Goal: Book appointment/travel/reservation

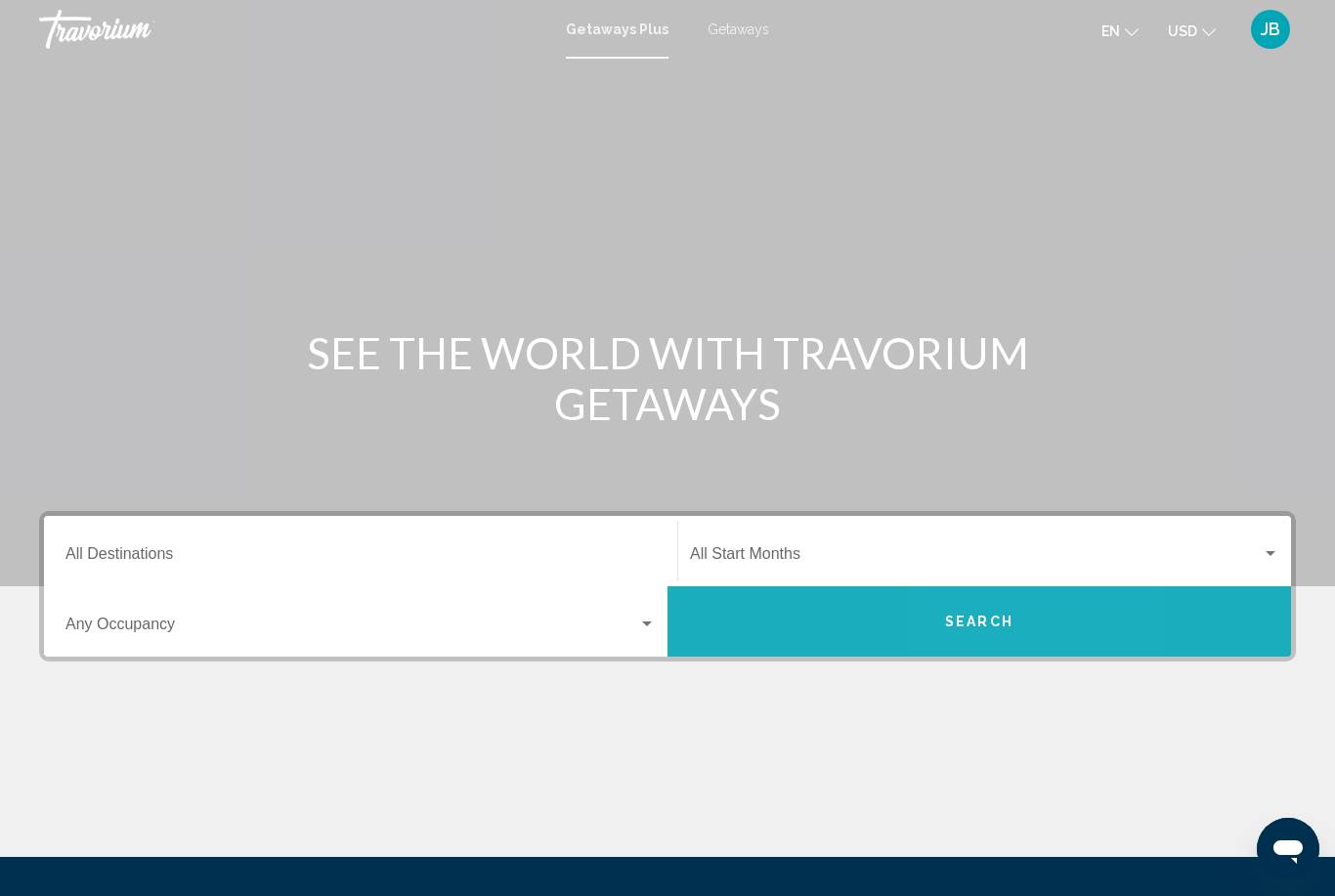
click at [977, 629] on span "Search" at bounding box center [979, 623] width 69 height 16
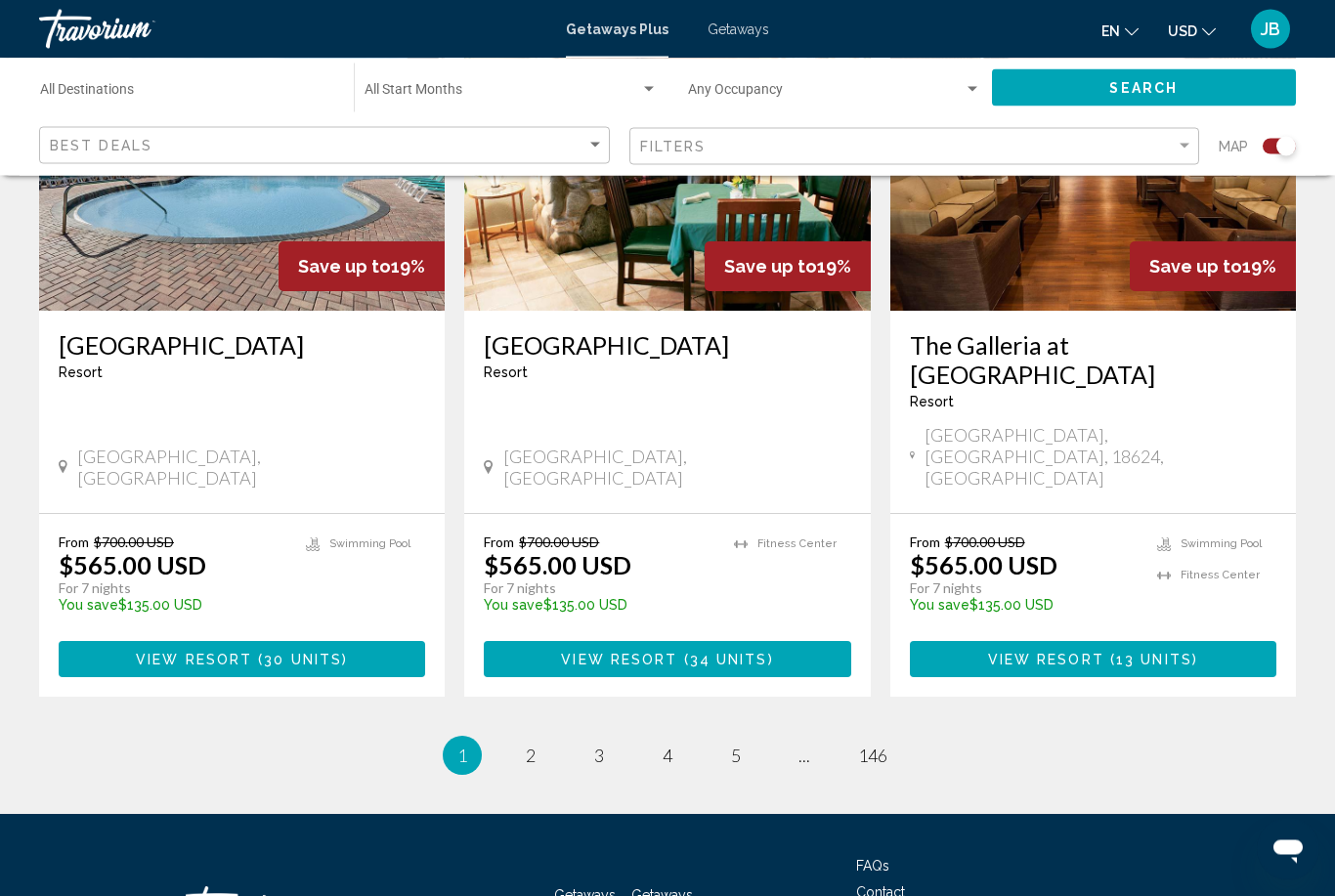
scroll to position [2971, 0]
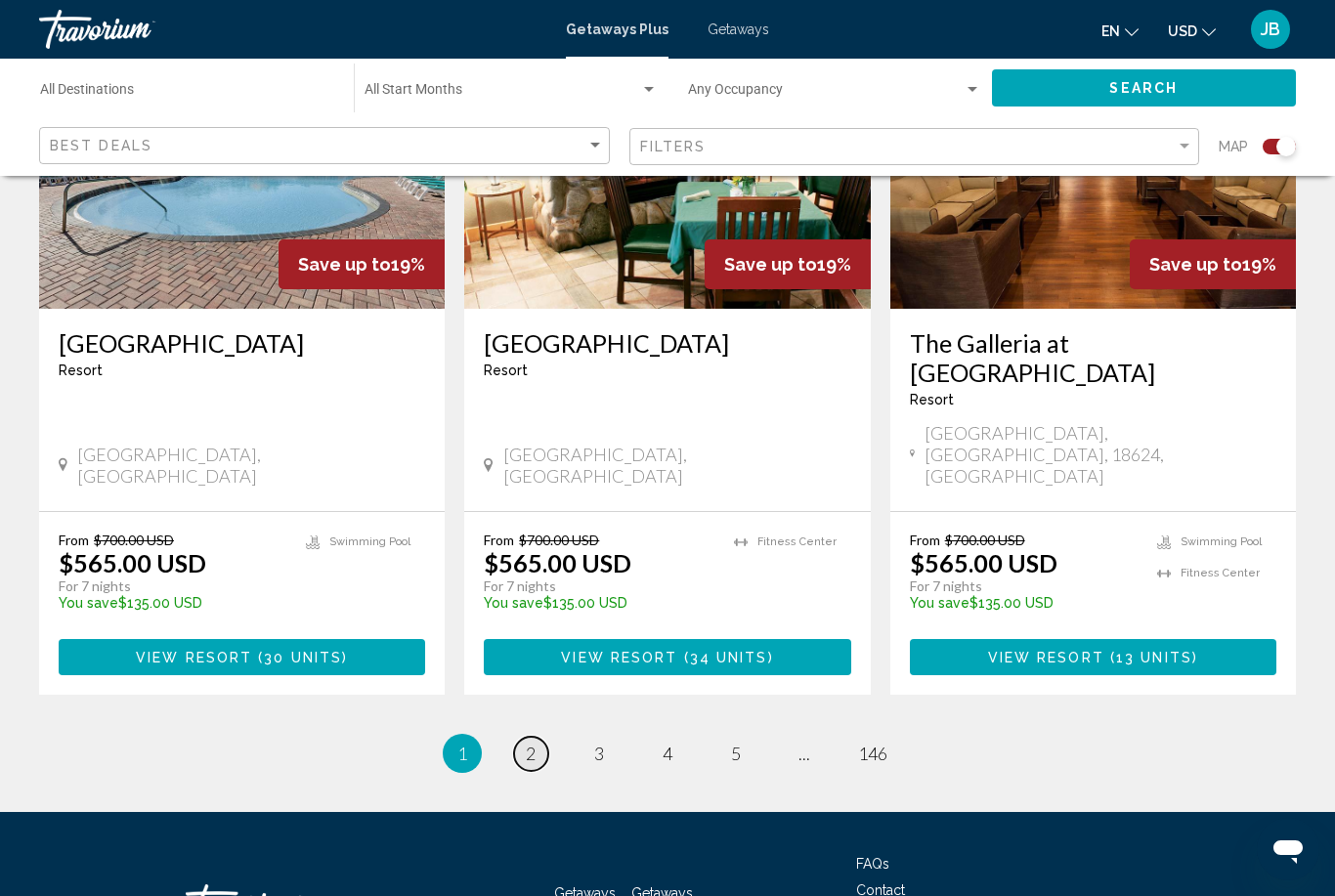
click at [525, 743] on span "2" at bounding box center [530, 753] width 10 height 22
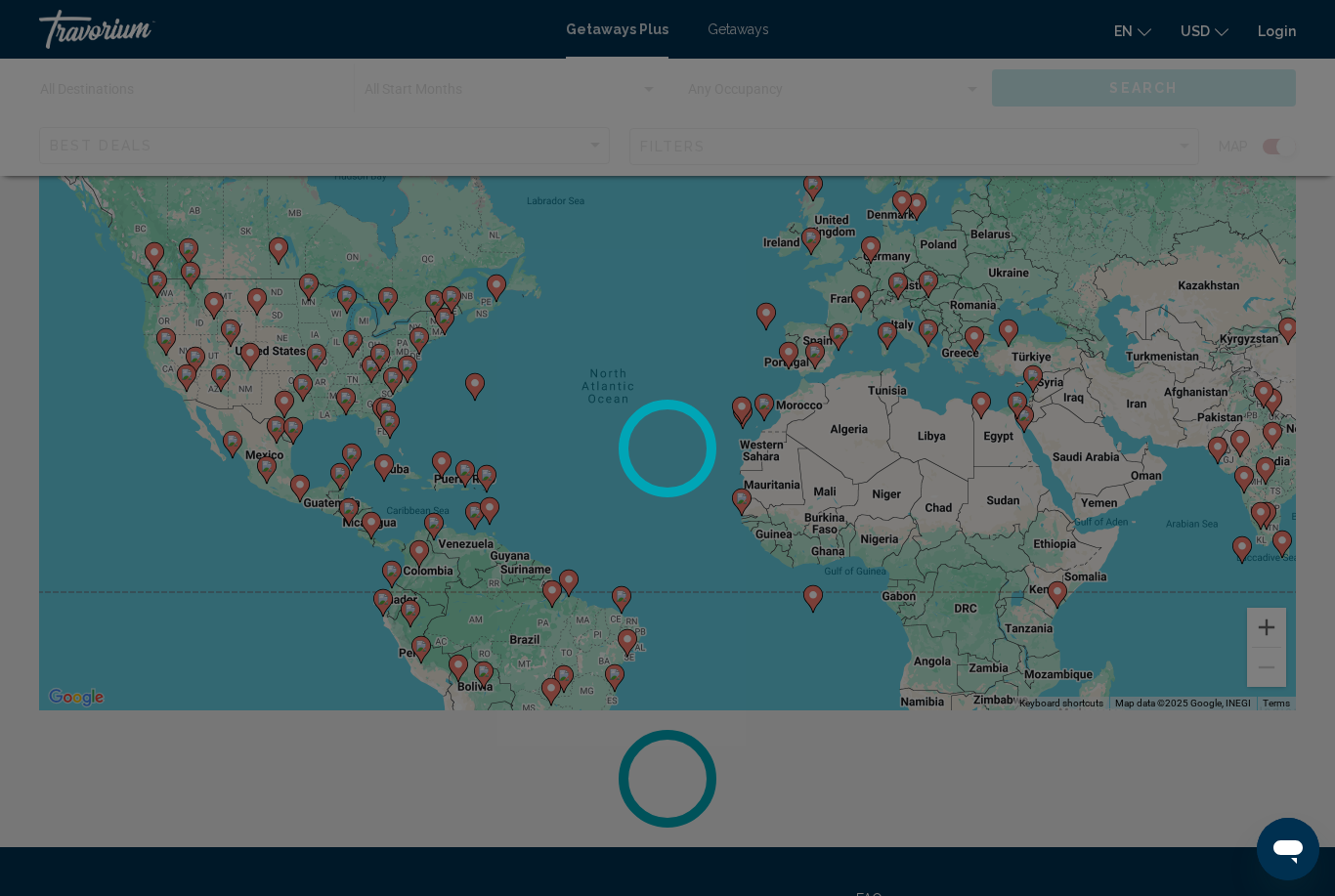
scroll to position [200, 0]
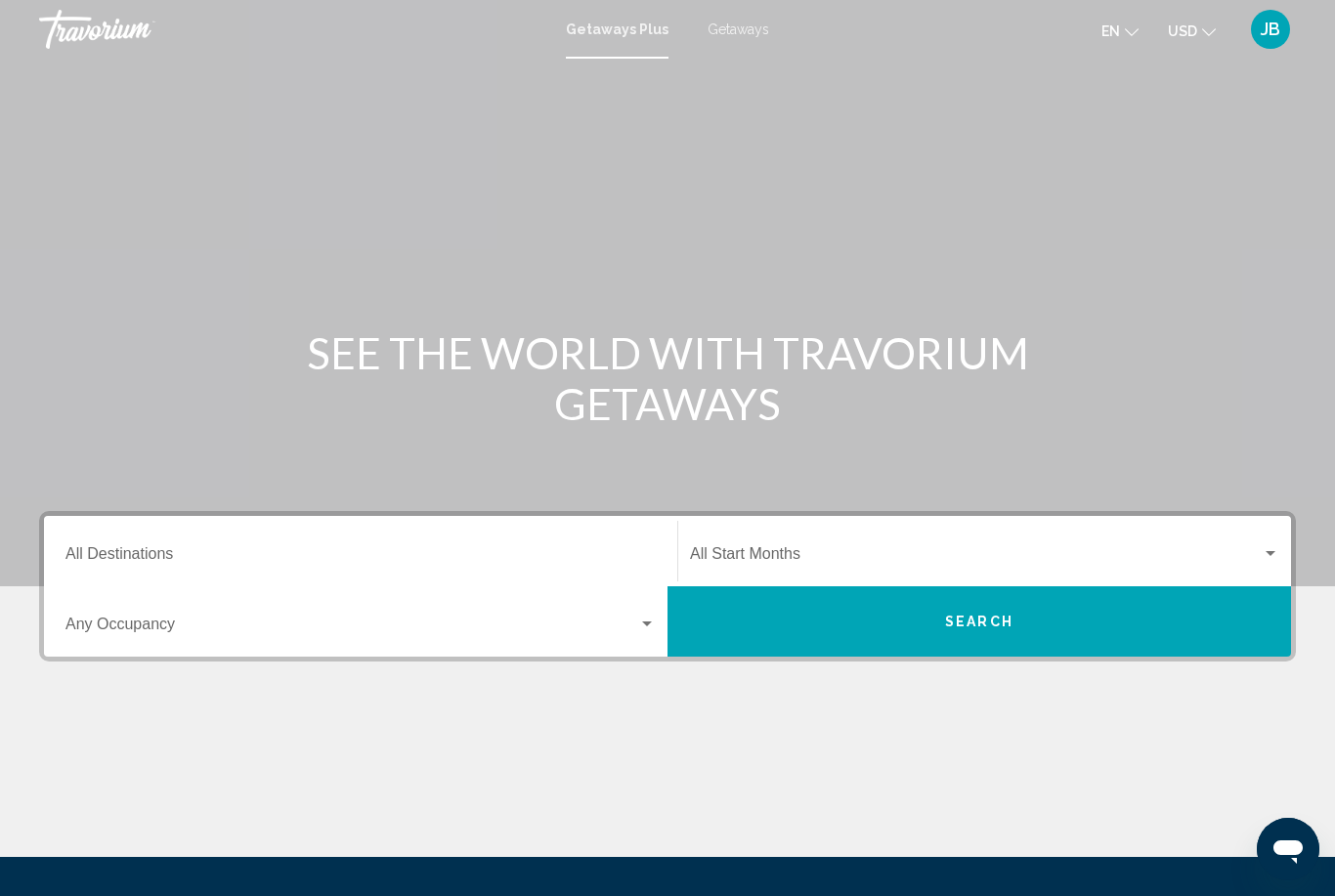
click at [773, 617] on button "Search" at bounding box center [979, 622] width 624 height 71
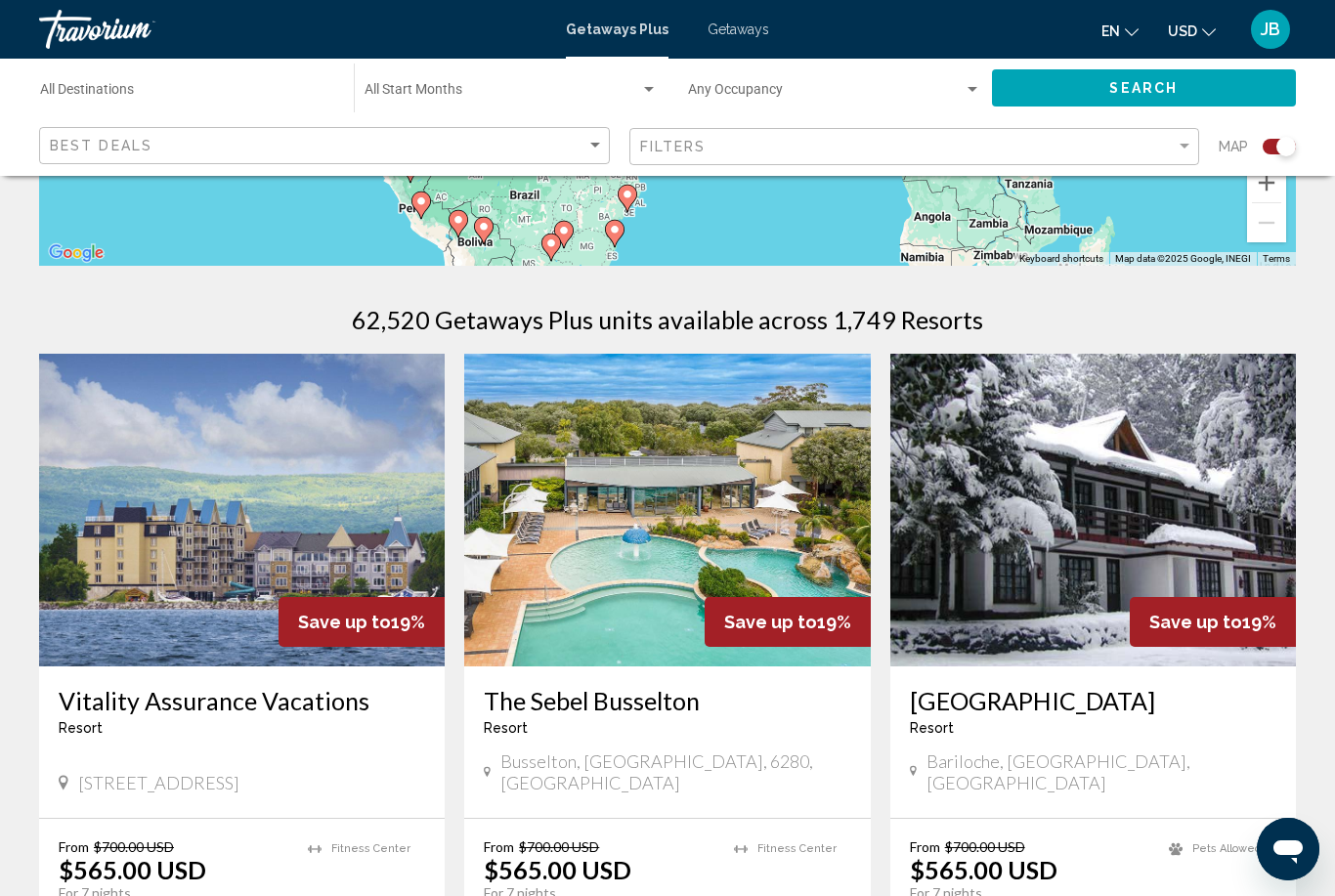
scroll to position [488, 0]
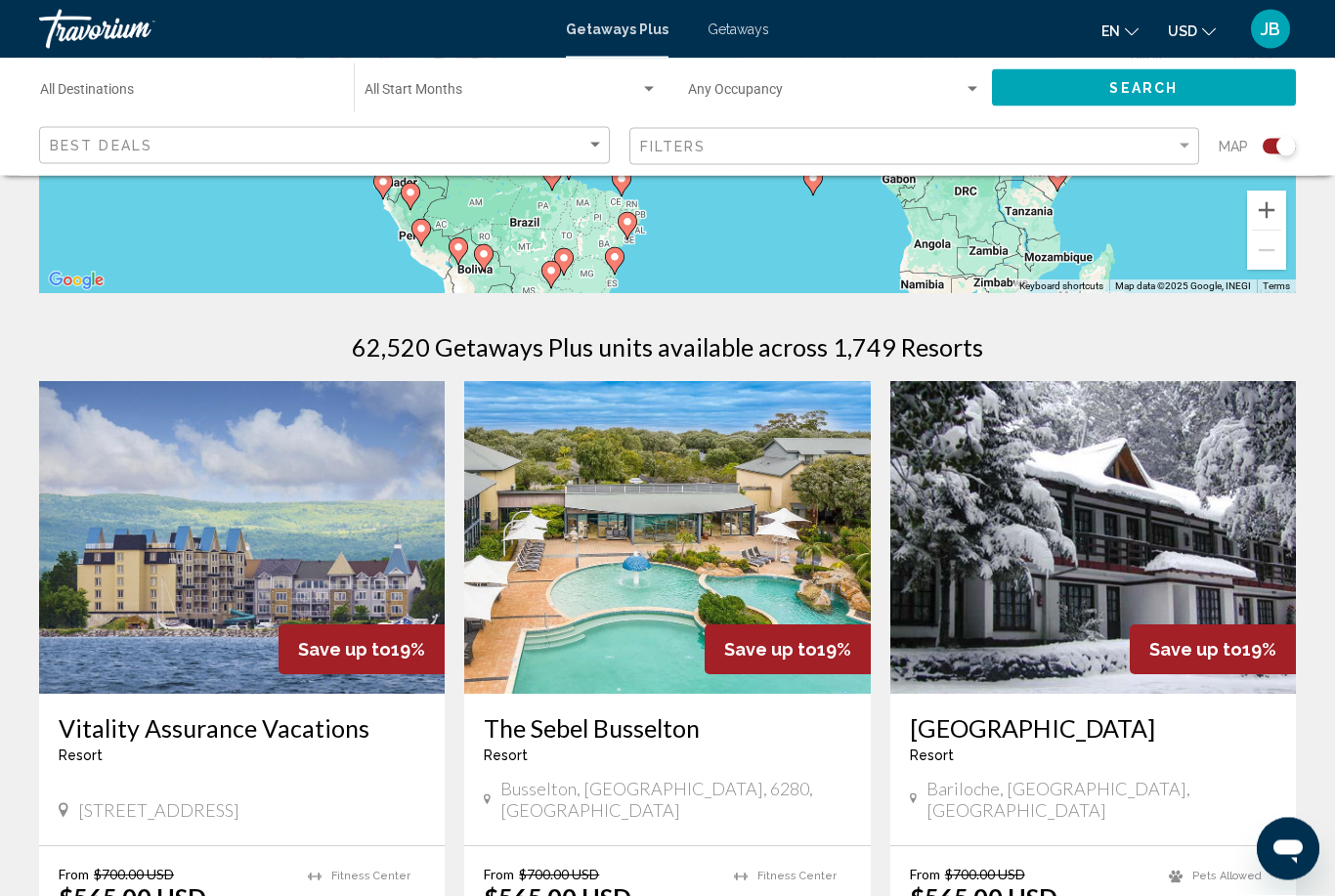
click at [220, 131] on div "Best Deals" at bounding box center [327, 146] width 554 height 36
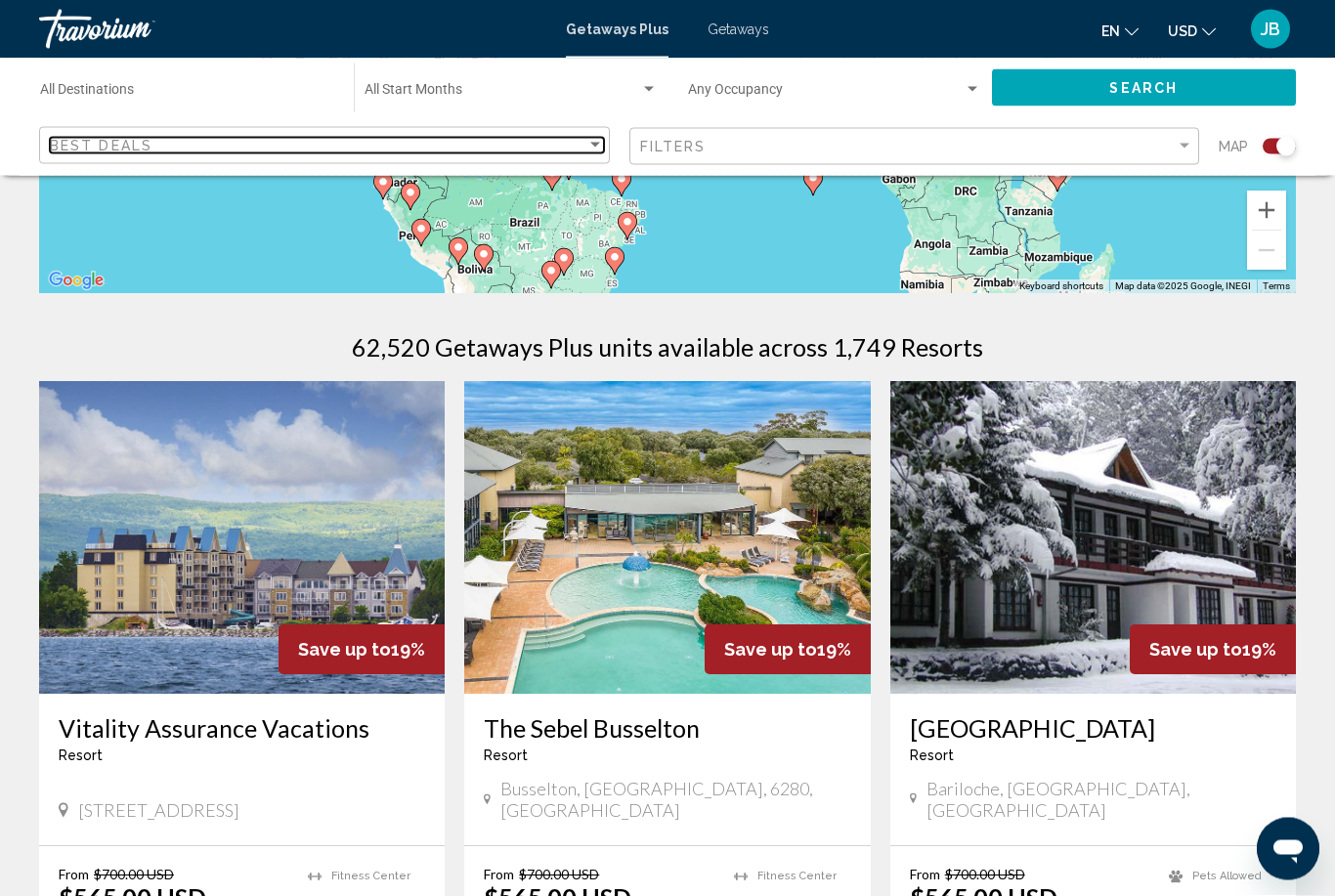
scroll to position [489, 0]
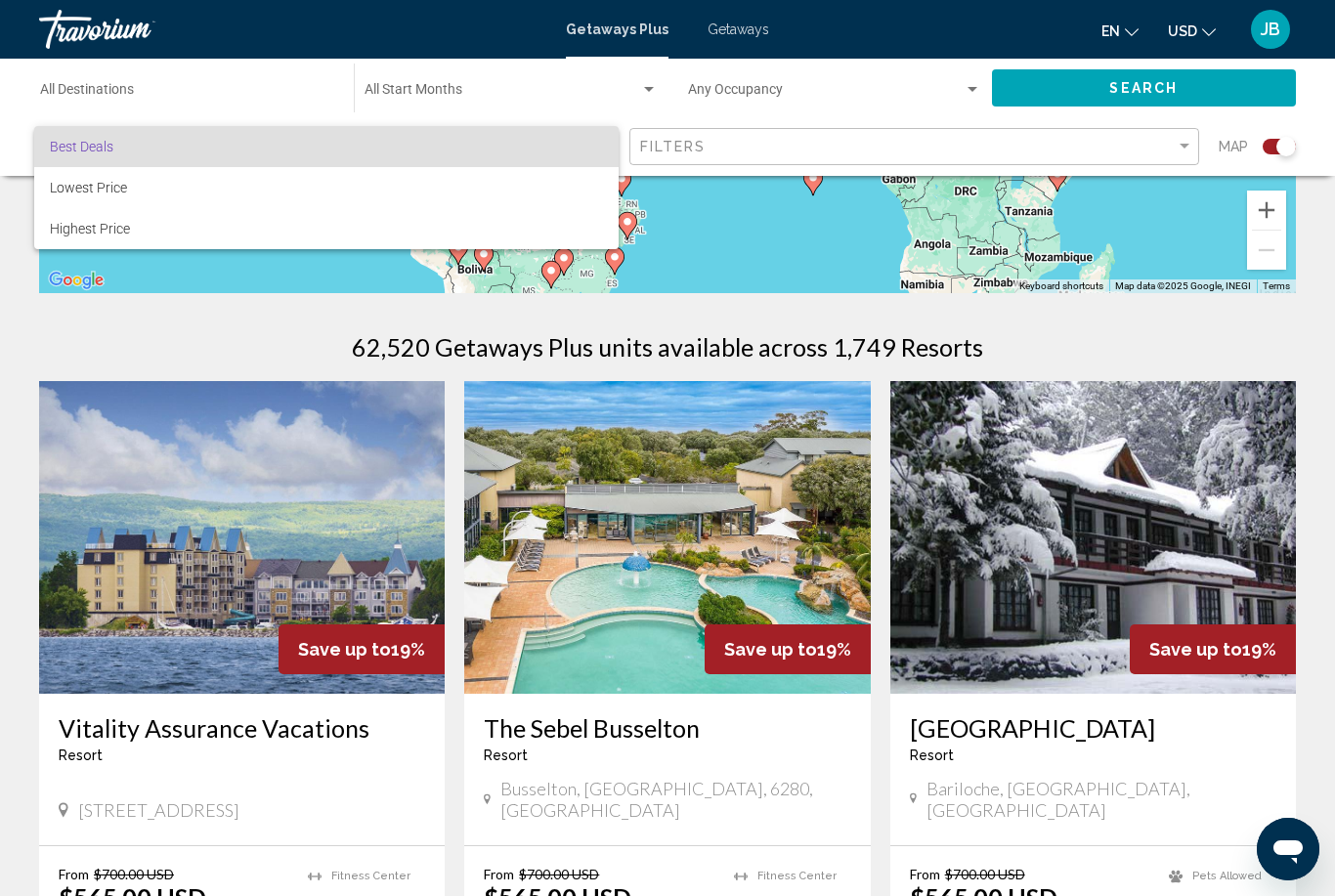
click at [670, 146] on div at bounding box center [667, 448] width 1335 height 896
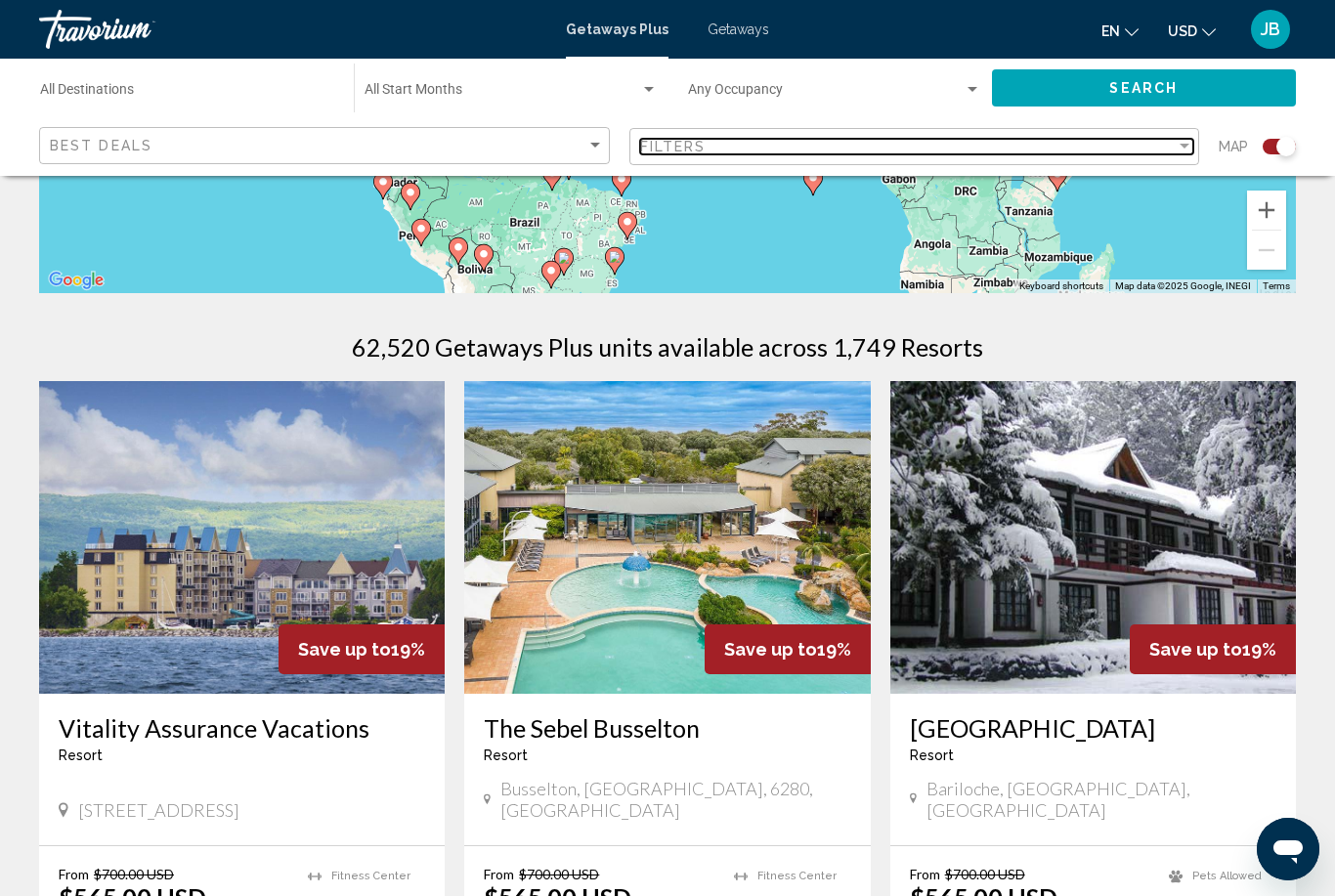
click at [670, 153] on span "Filters" at bounding box center [674, 147] width 67 height 16
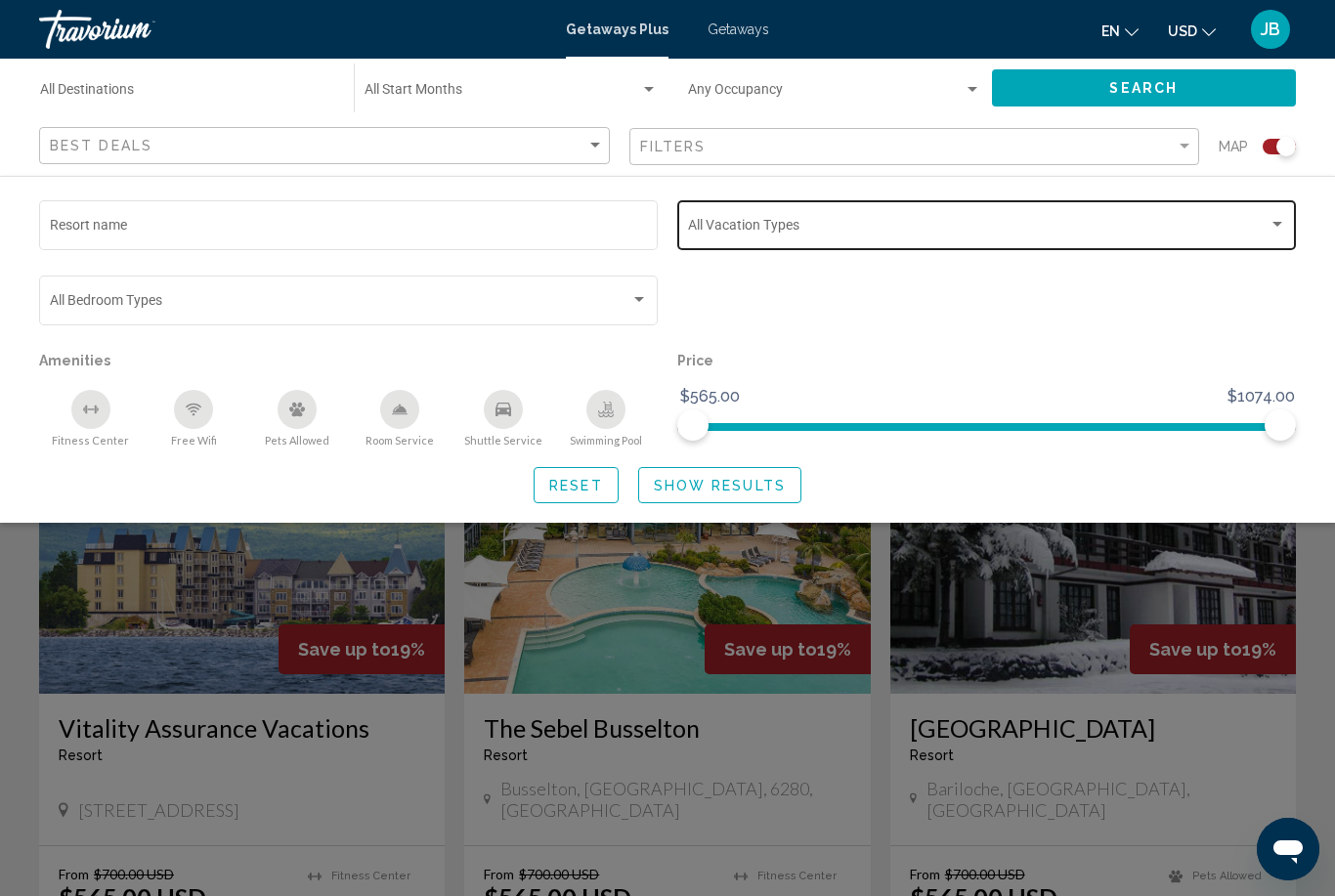
click at [773, 236] on div "Search widget" at bounding box center [987, 228] width 598 height 16
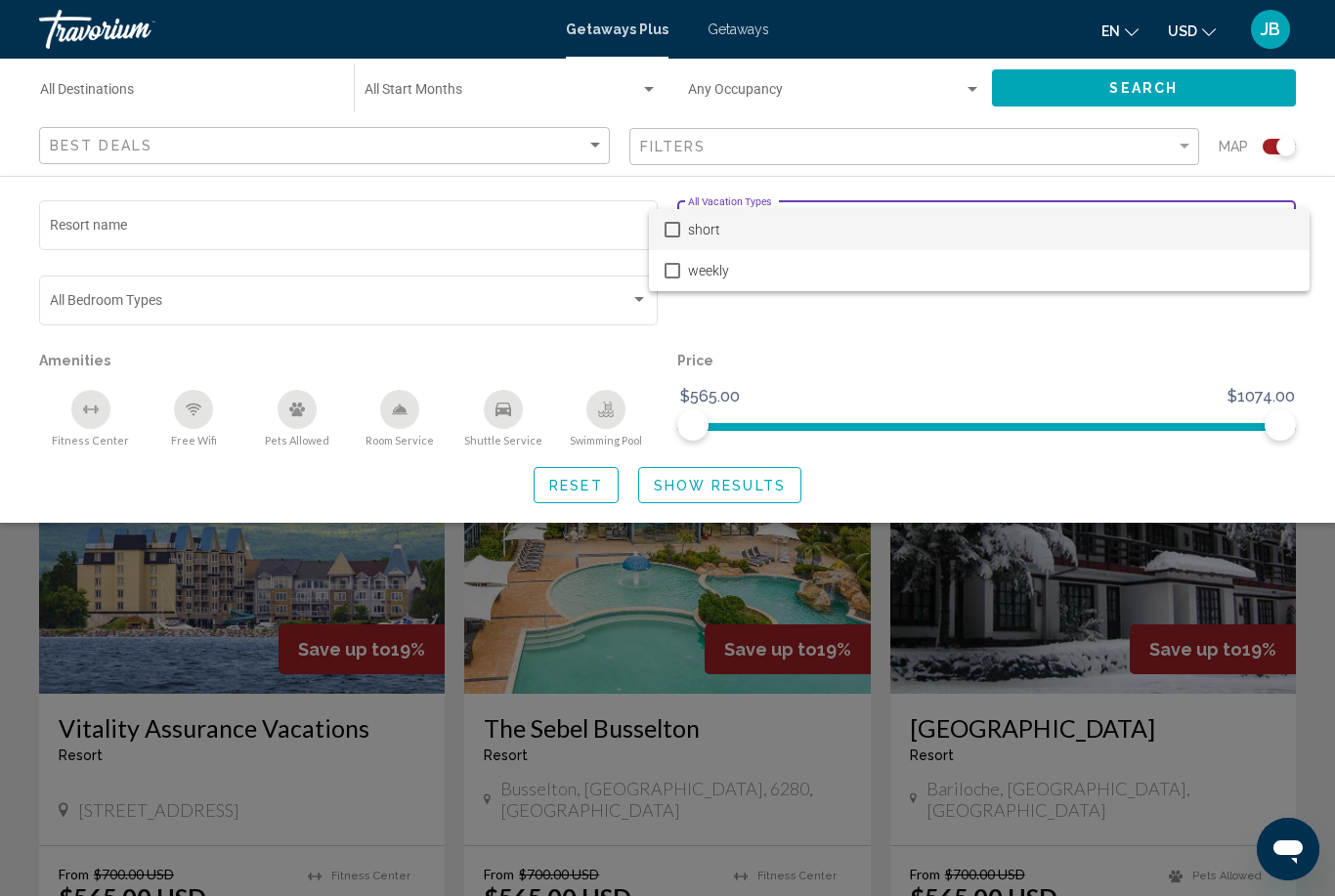
click at [55, 154] on div at bounding box center [667, 448] width 1335 height 896
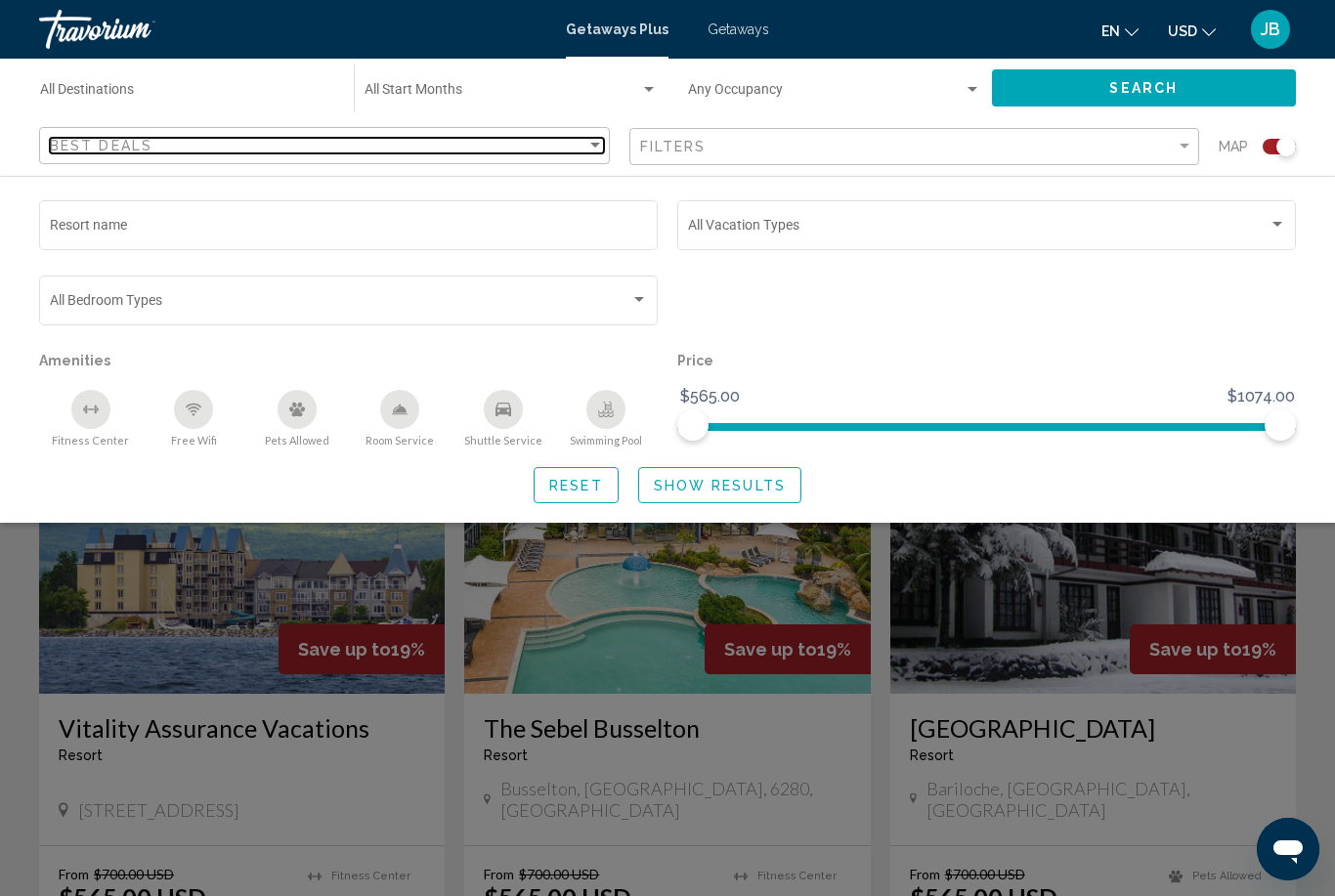
click at [82, 144] on span "Best Deals" at bounding box center [101, 146] width 102 height 16
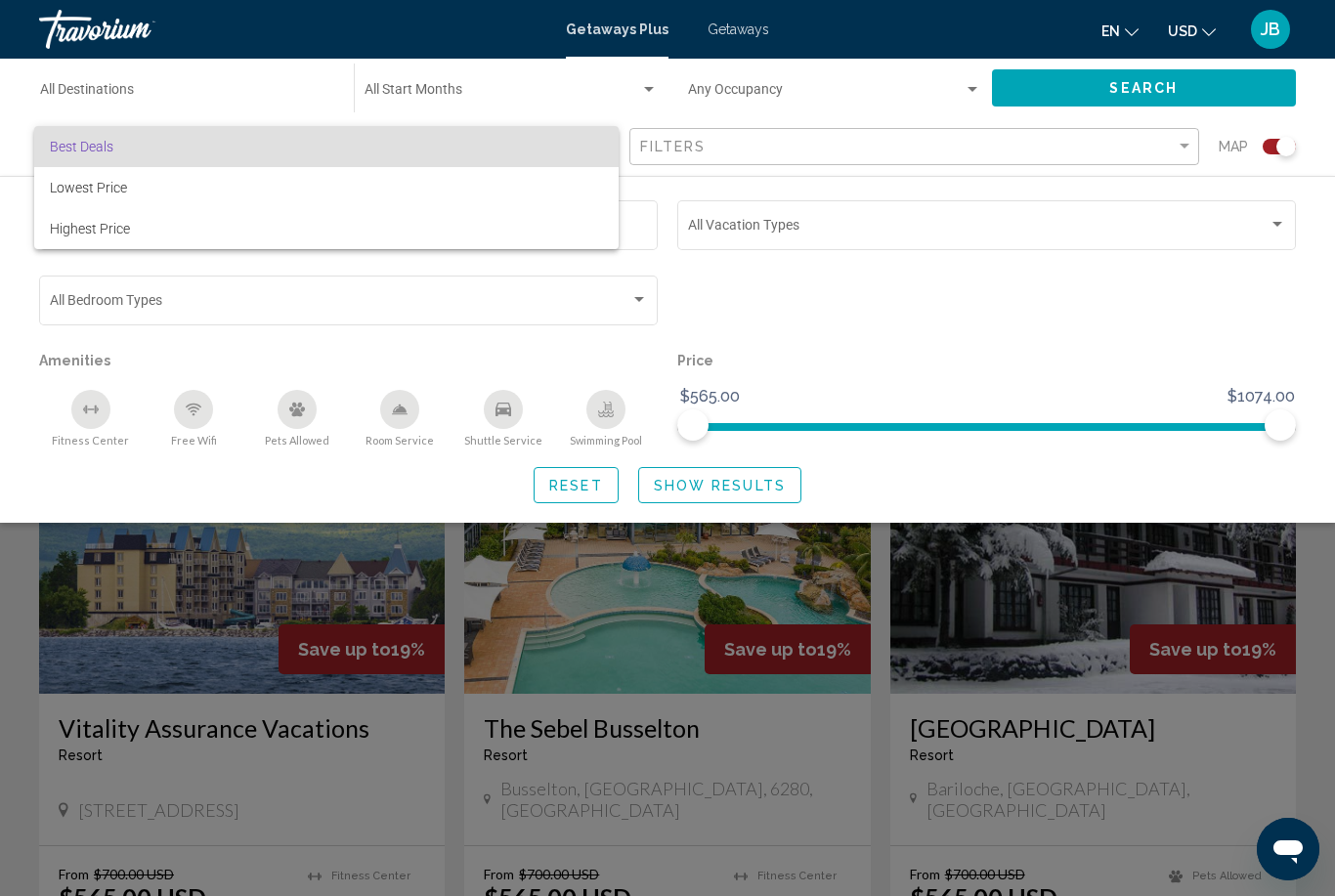
click at [50, 94] on div at bounding box center [667, 448] width 1335 height 896
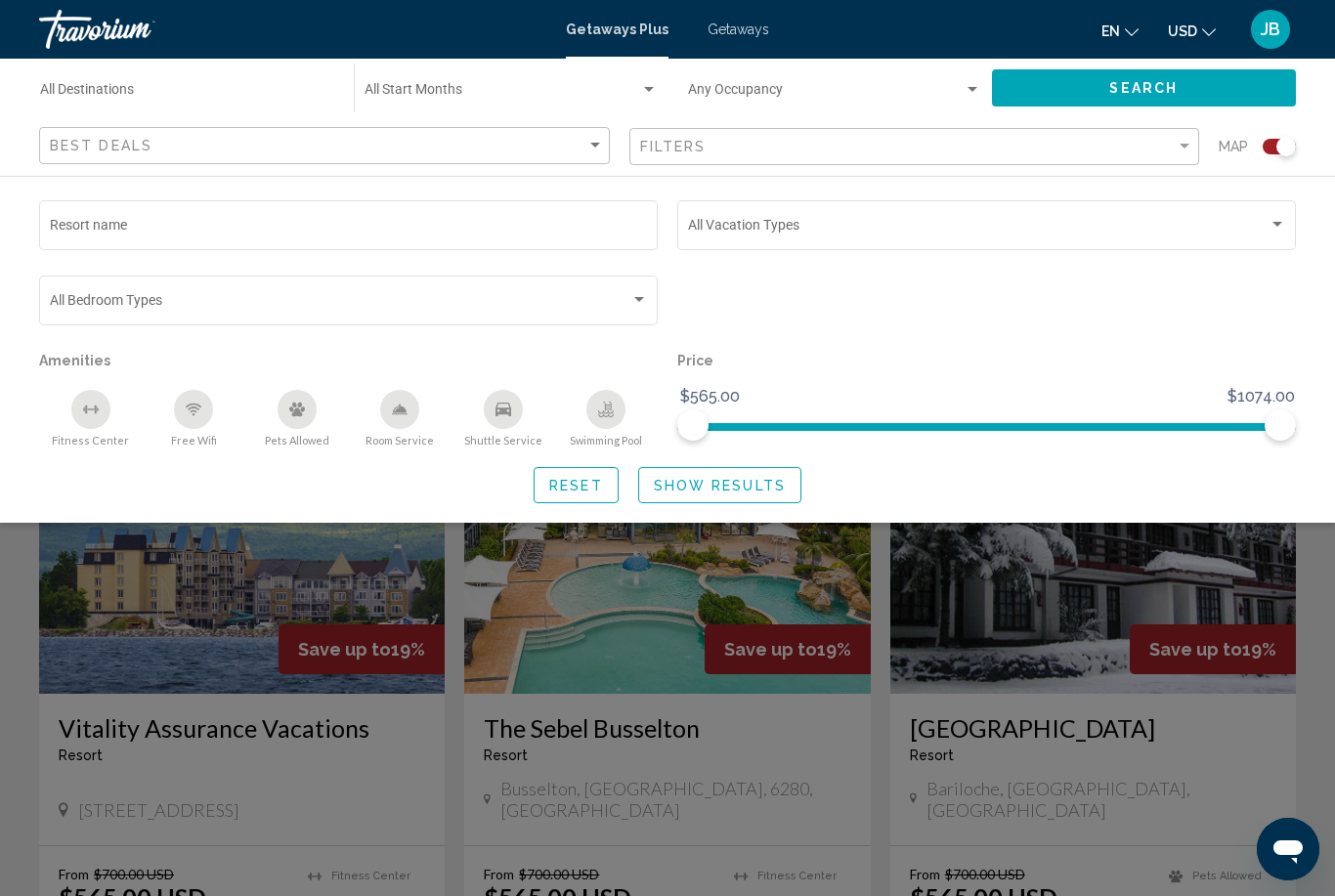
click at [69, 99] on input "Destination All Destinations" at bounding box center [187, 93] width 294 height 16
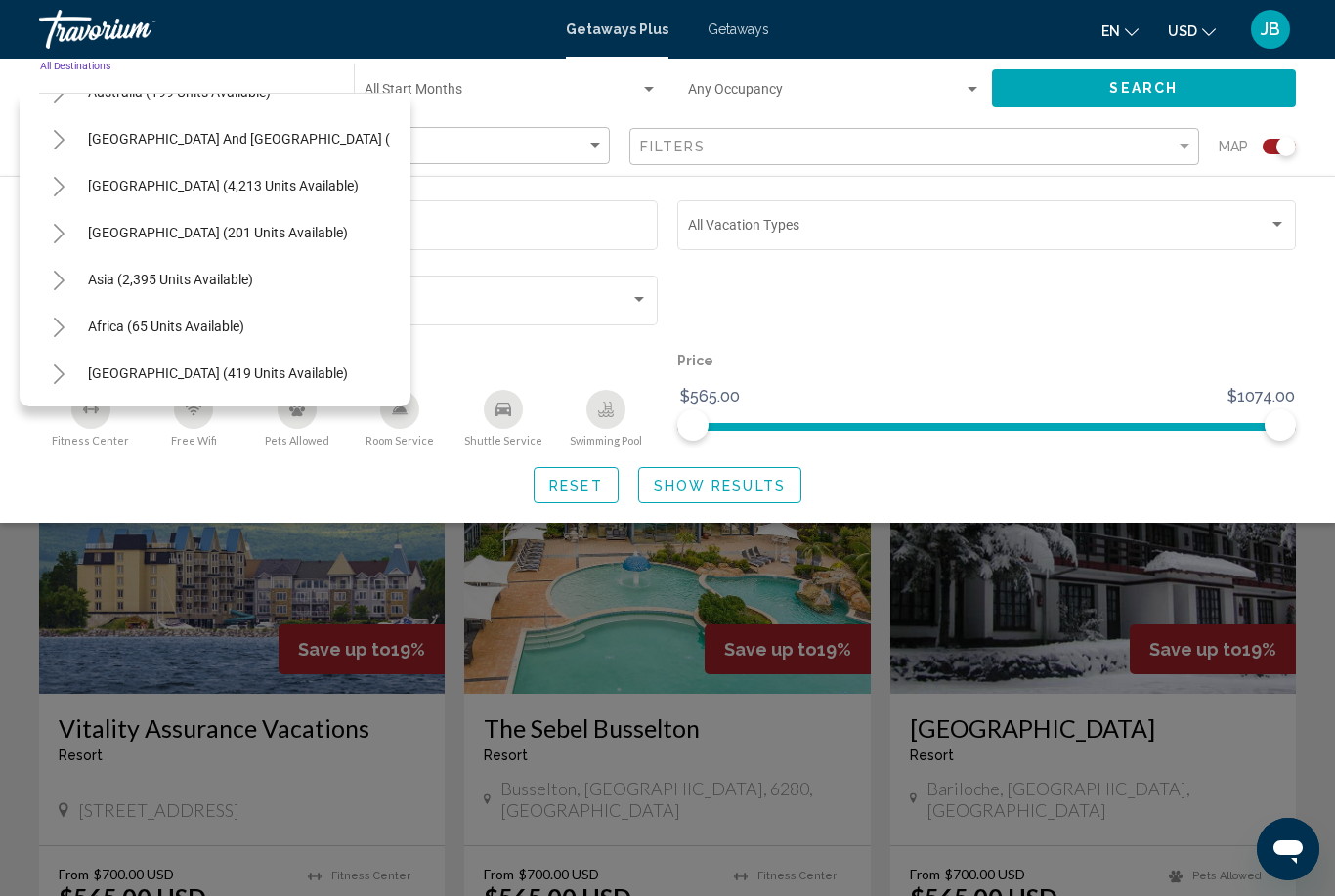
scroll to position [317, 0]
click at [70, 280] on button "Toggle Asia (2,395 units available)" at bounding box center [59, 279] width 39 height 39
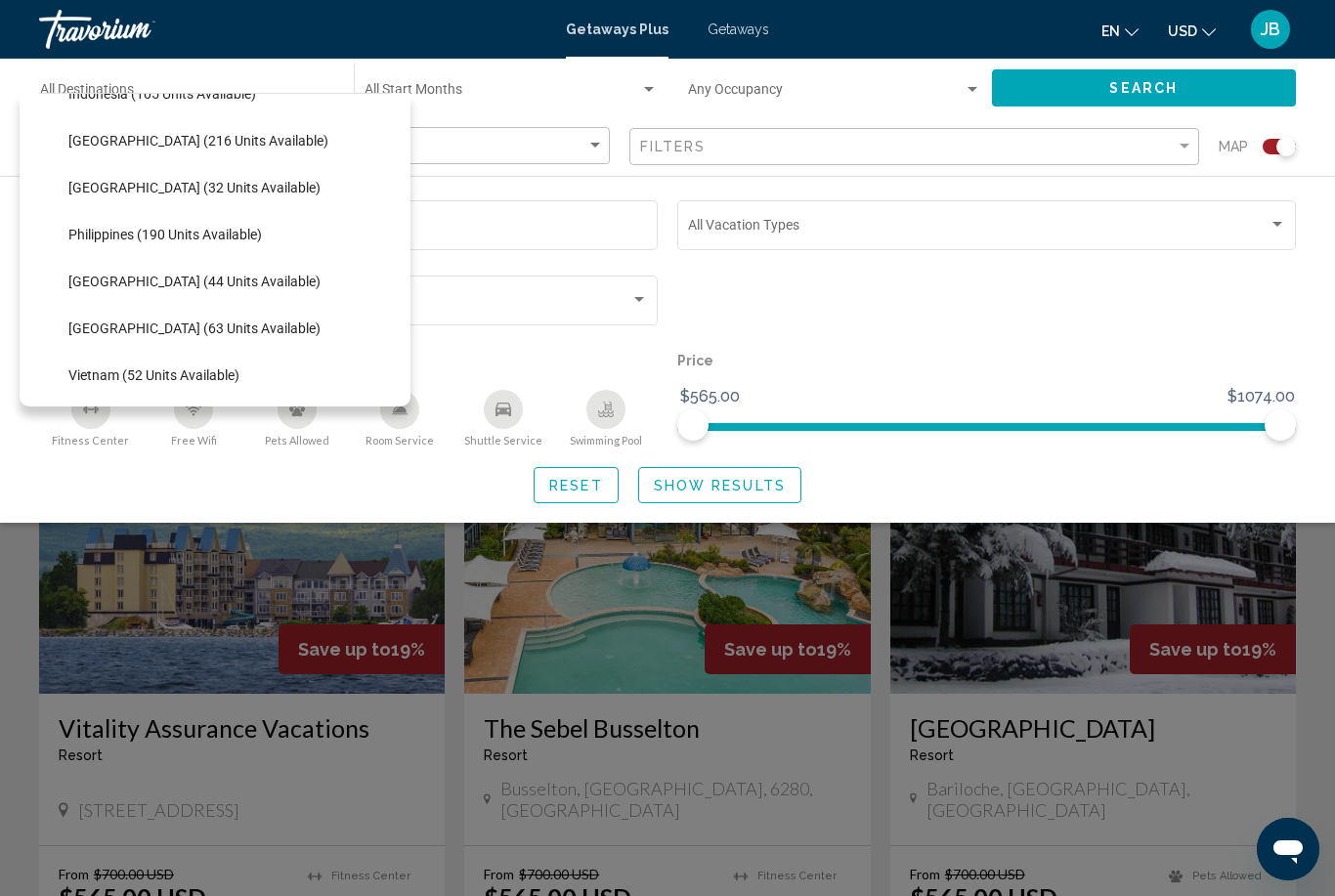
scroll to position [686, 0]
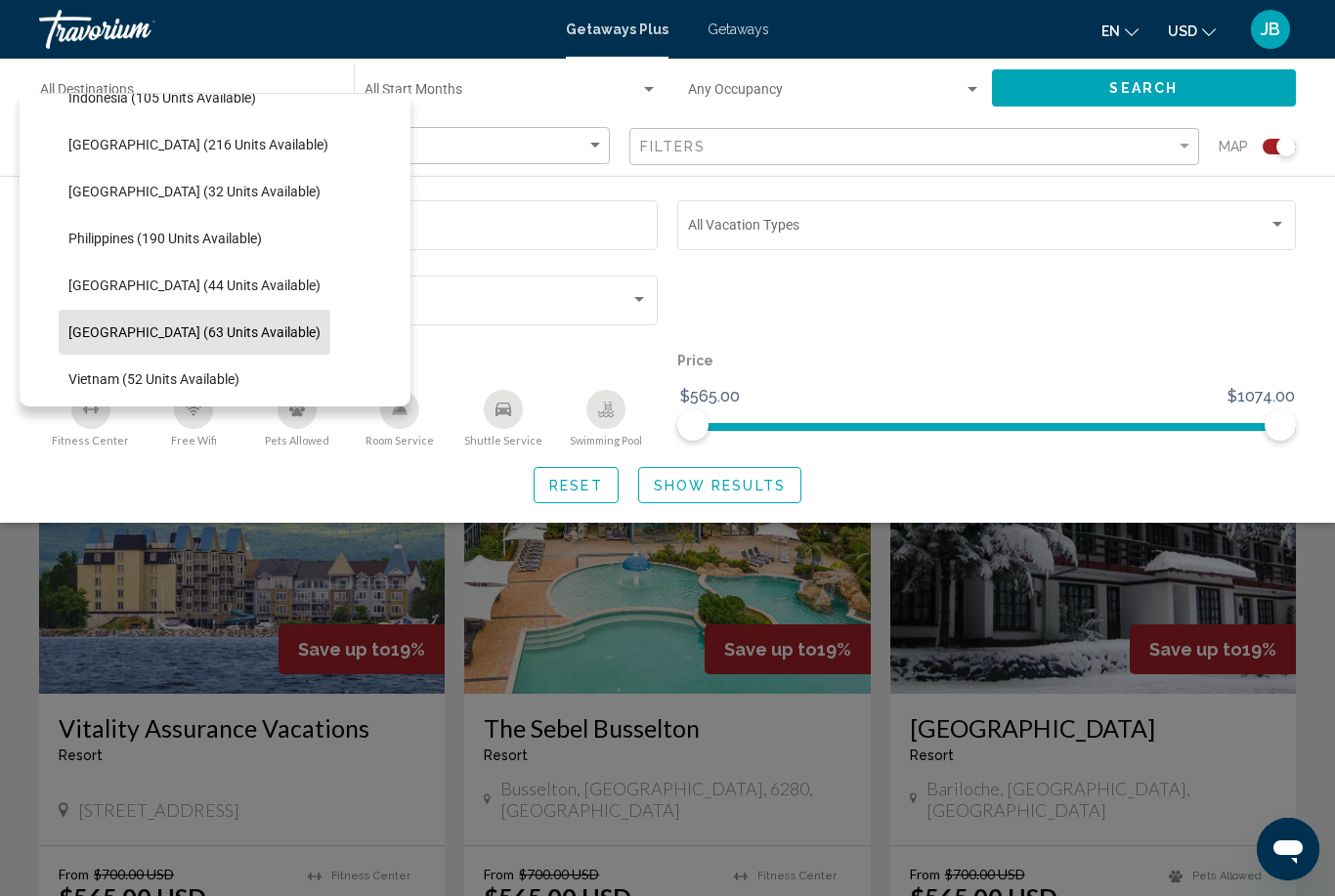
click at [91, 335] on span "Thailand (63 units available)" at bounding box center [195, 332] width 252 height 16
type input "**********"
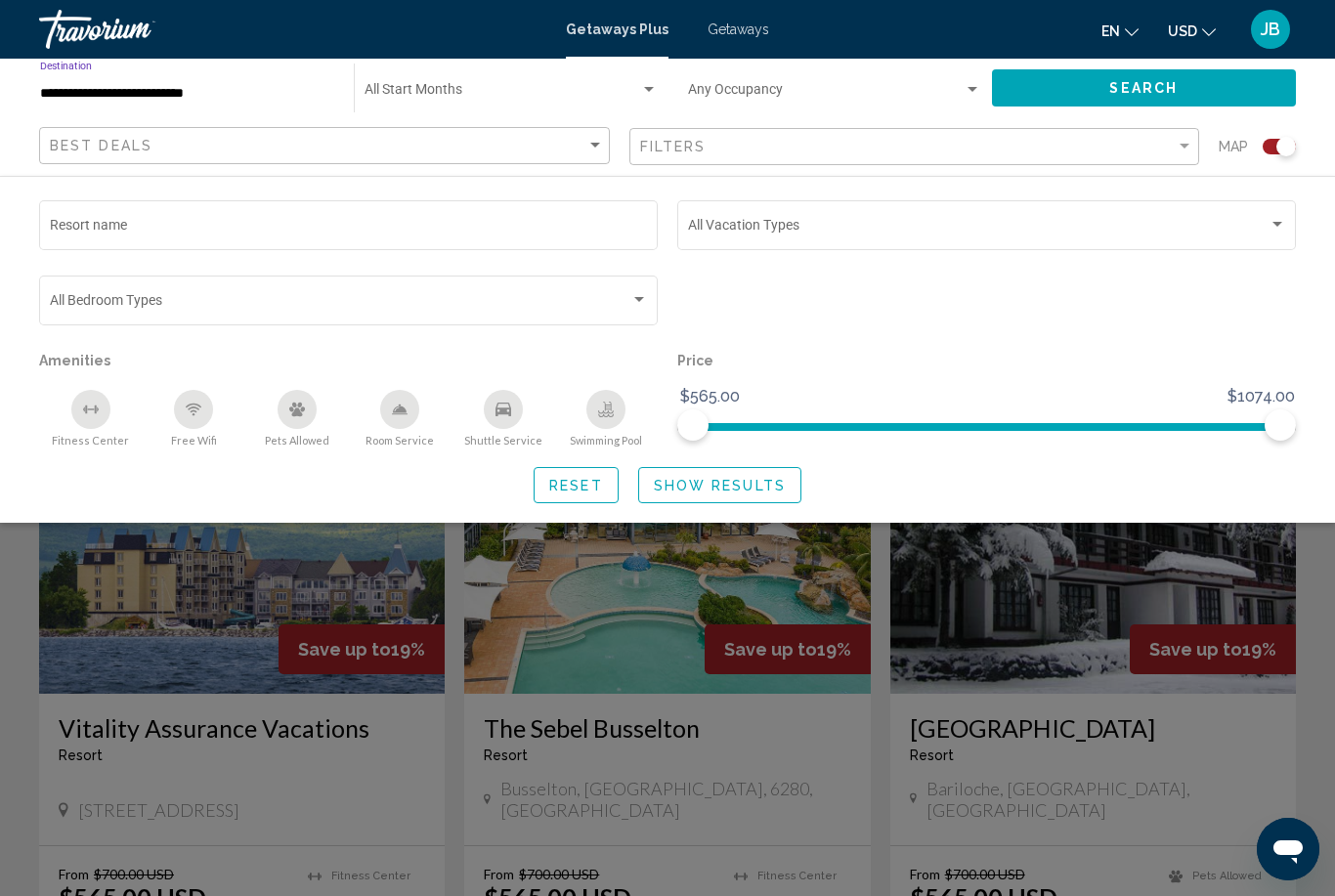
click at [1073, 103] on button "Search" at bounding box center [1144, 88] width 305 height 36
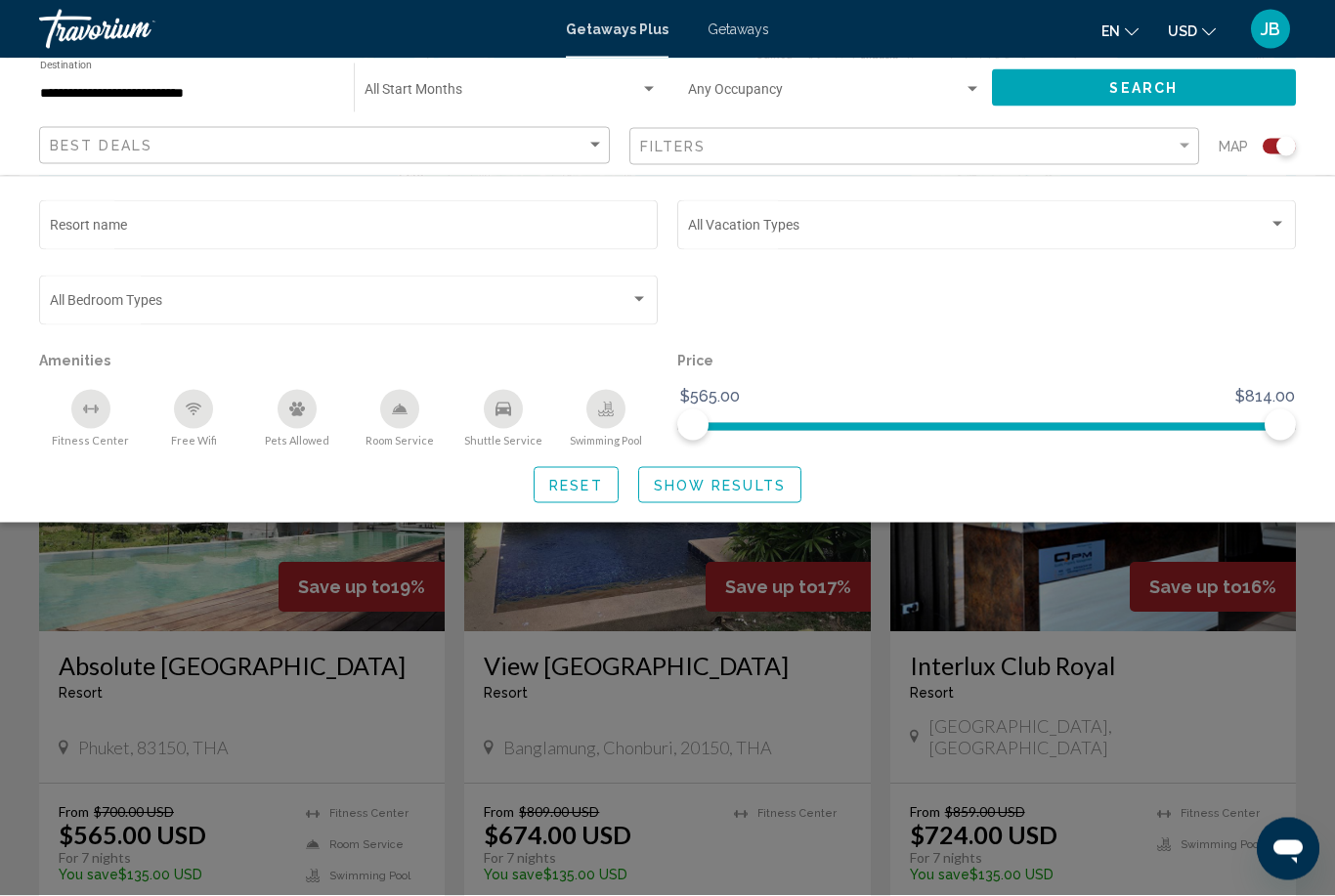
scroll to position [262, 0]
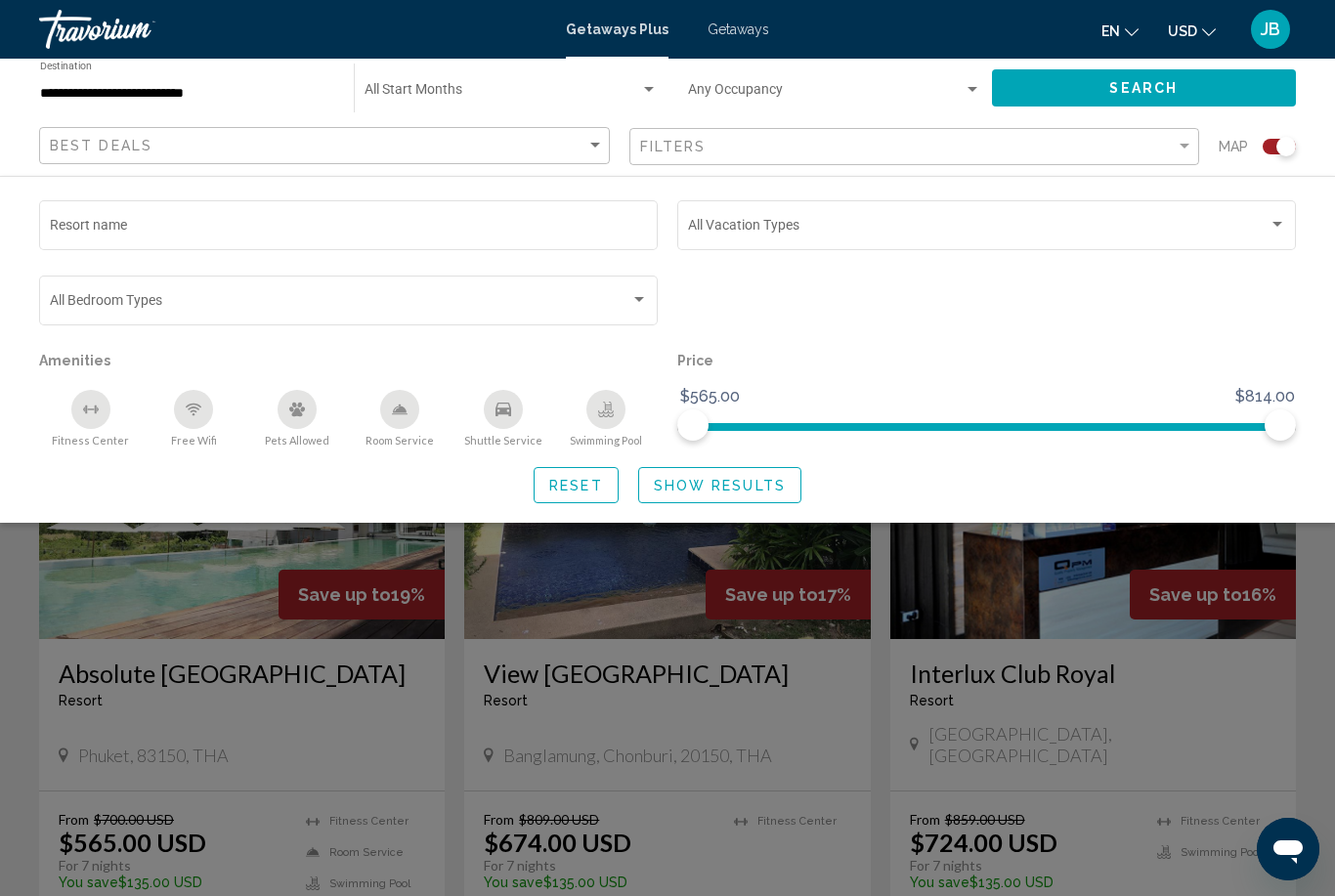
click at [1061, 87] on button "Search" at bounding box center [1144, 88] width 305 height 36
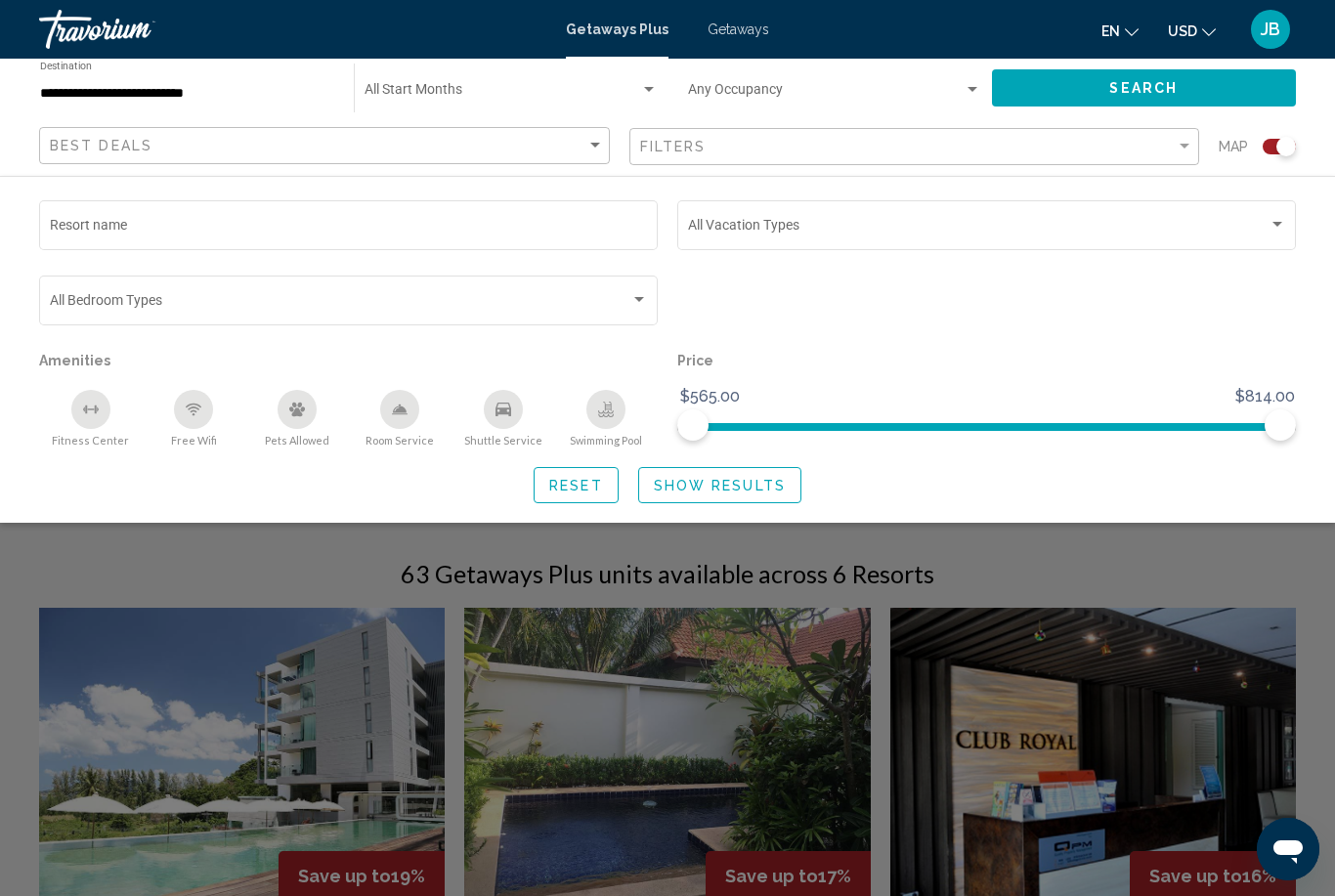
click at [690, 478] on span "Show Results" at bounding box center [719, 486] width 132 height 16
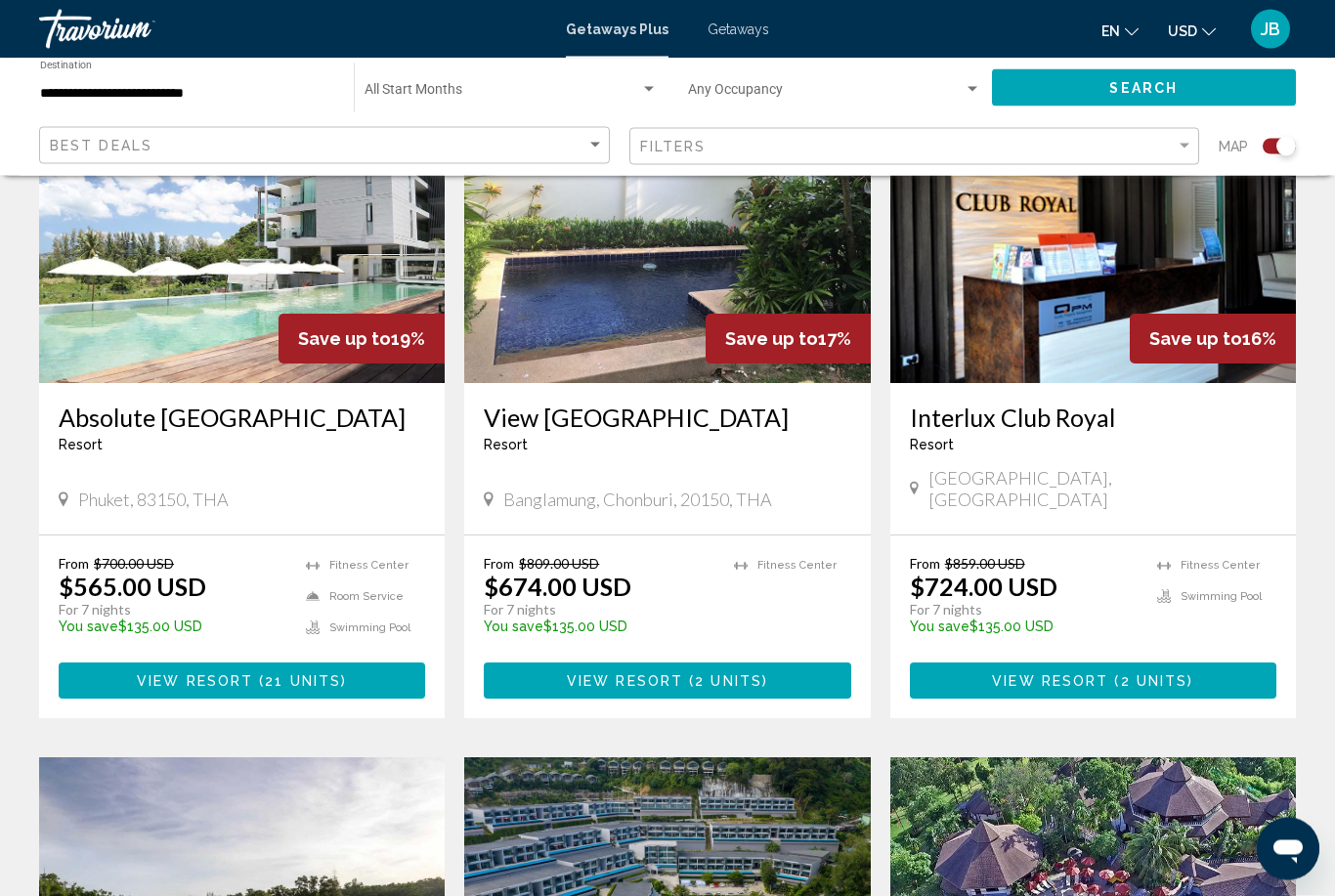
scroll to position [799, 0]
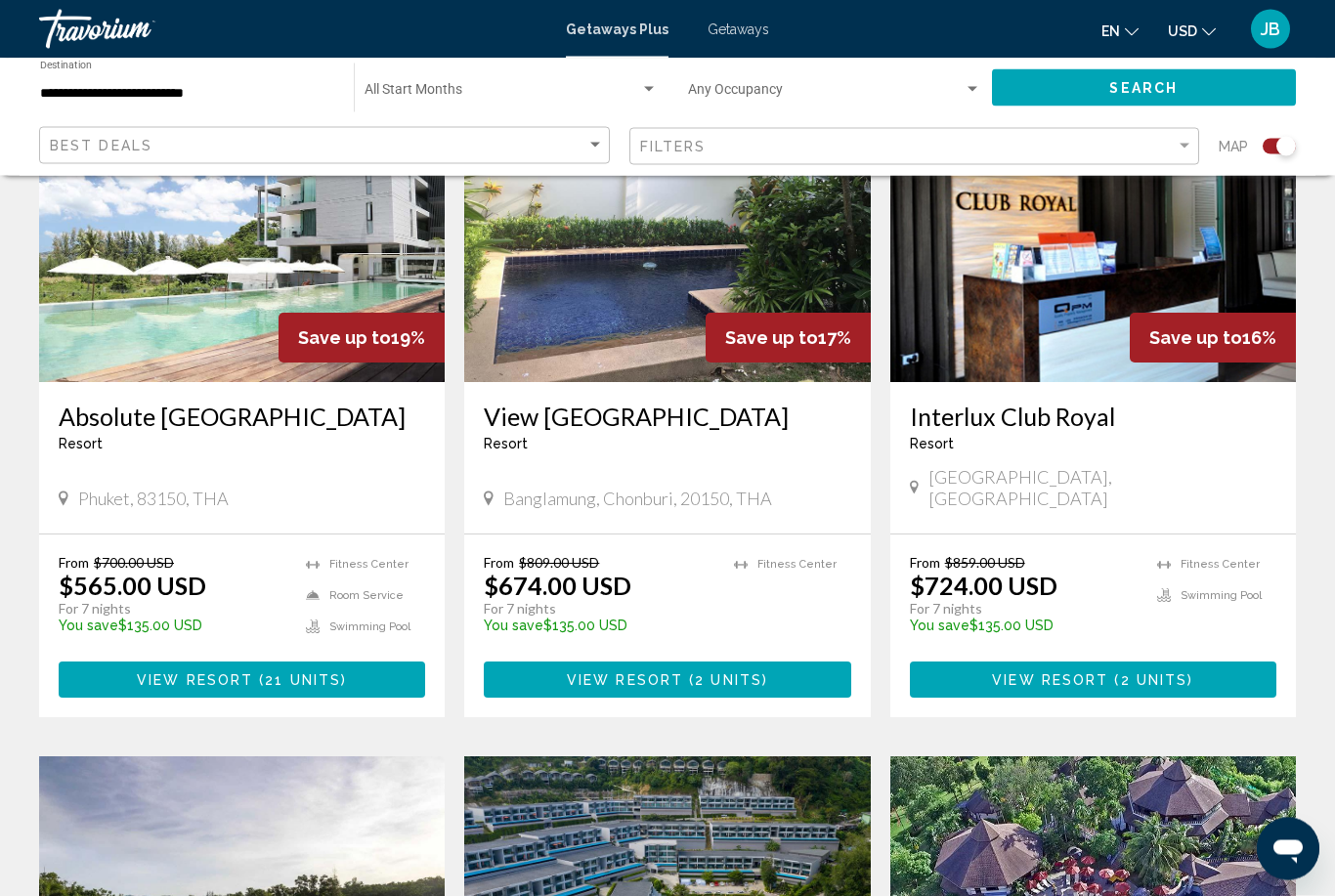
click at [104, 423] on h3 "Absolute Twin Sands Resort & Spa" at bounding box center [242, 417] width 366 height 30
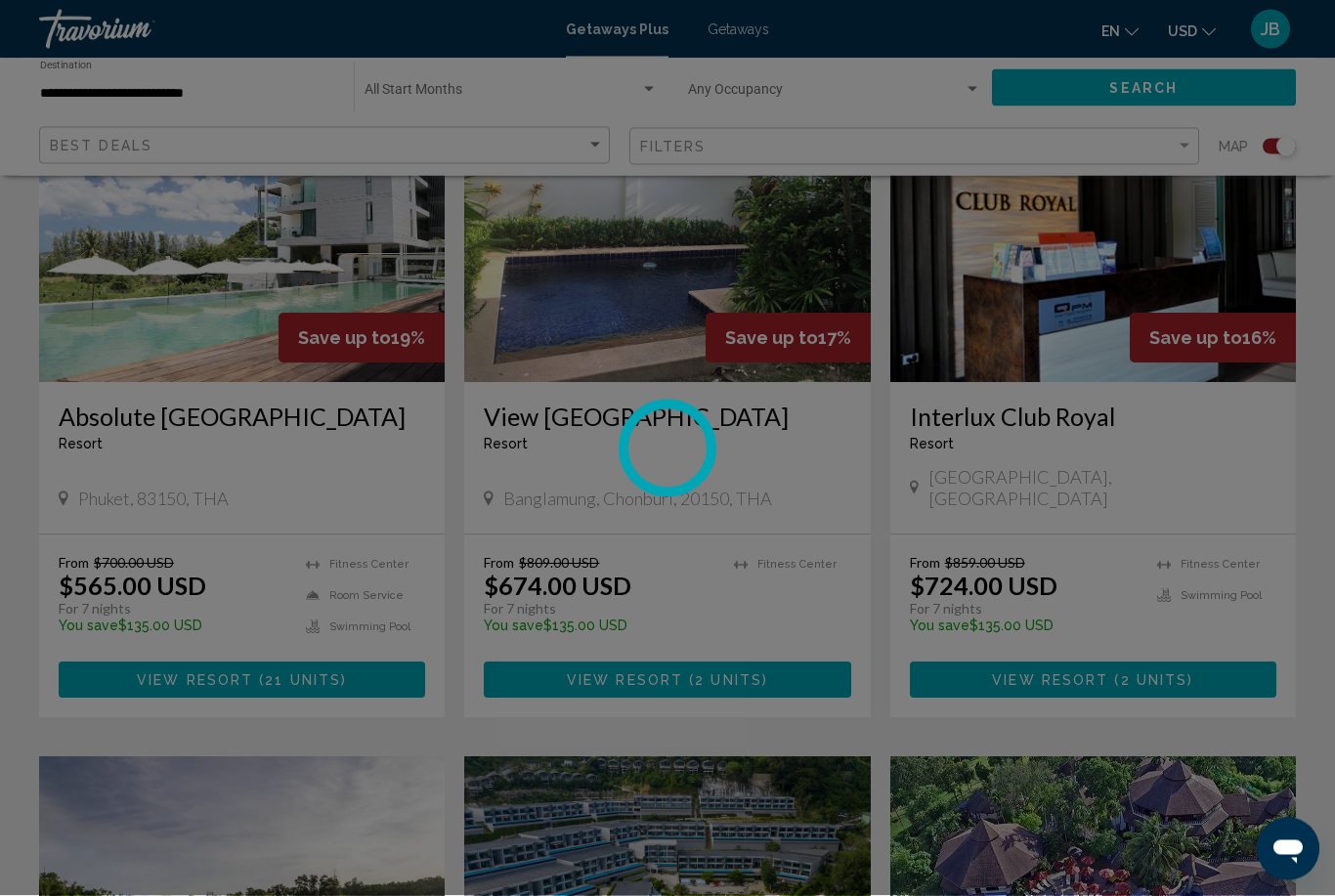
scroll to position [800, 0]
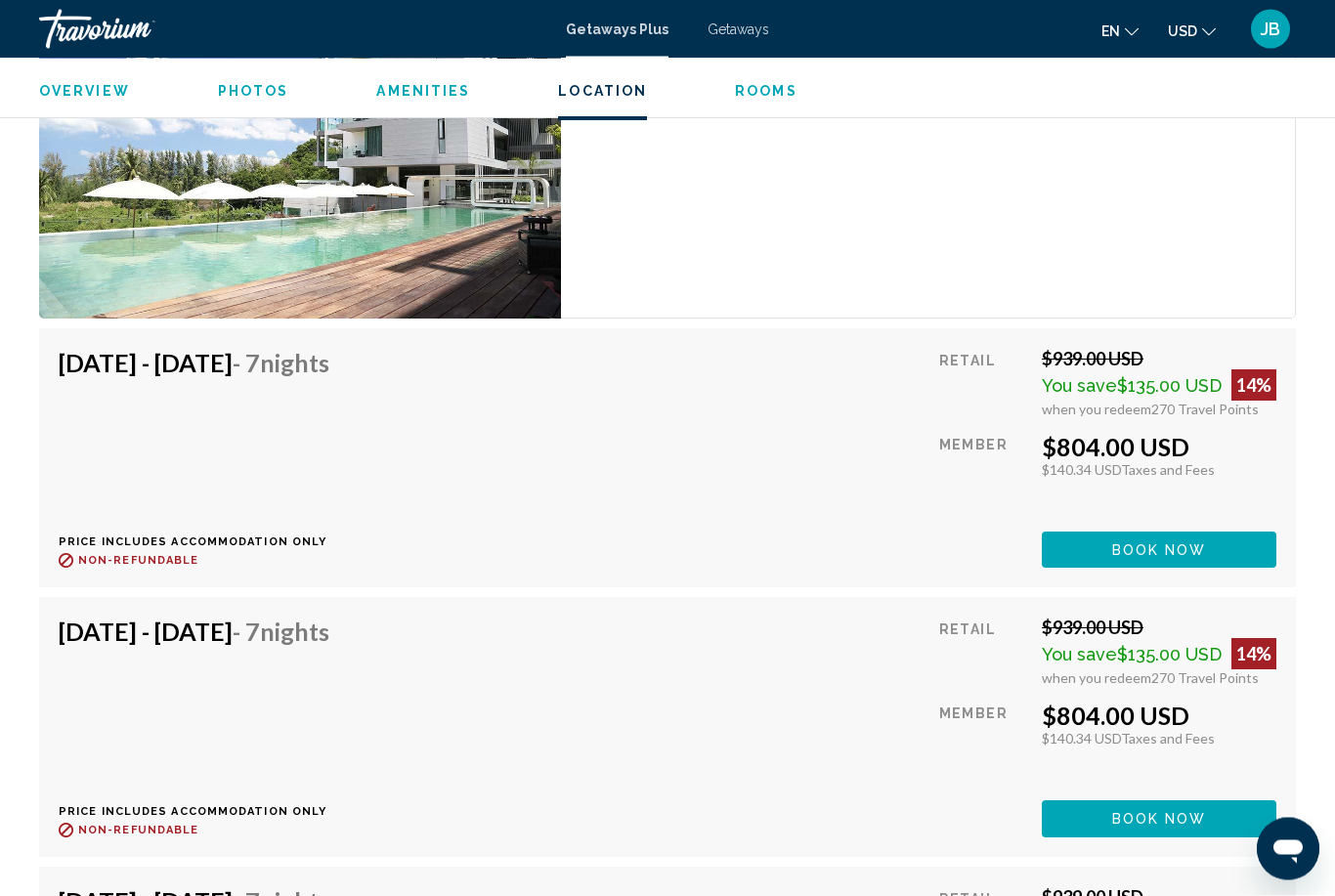
scroll to position [3805, 0]
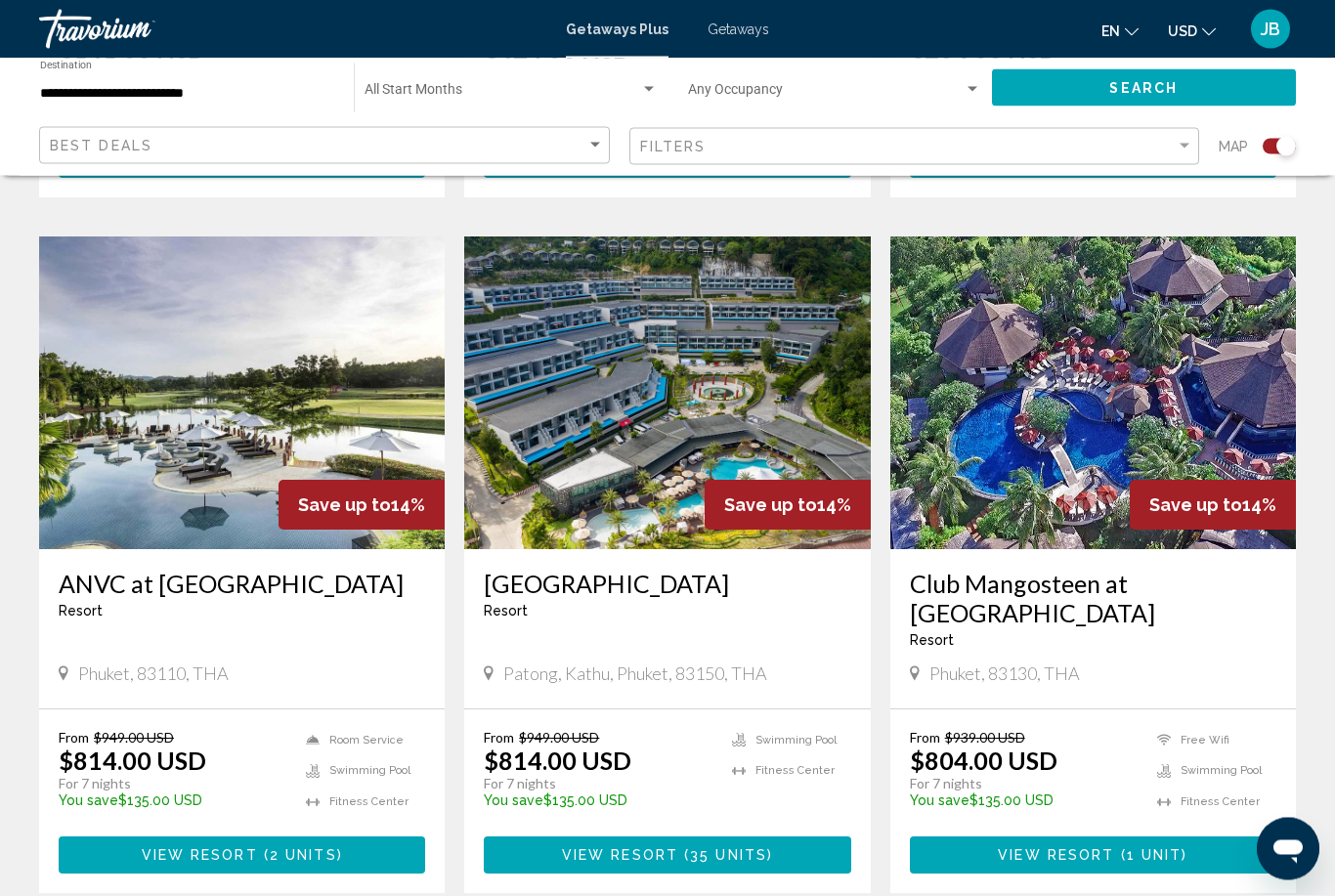
scroll to position [1316, 0]
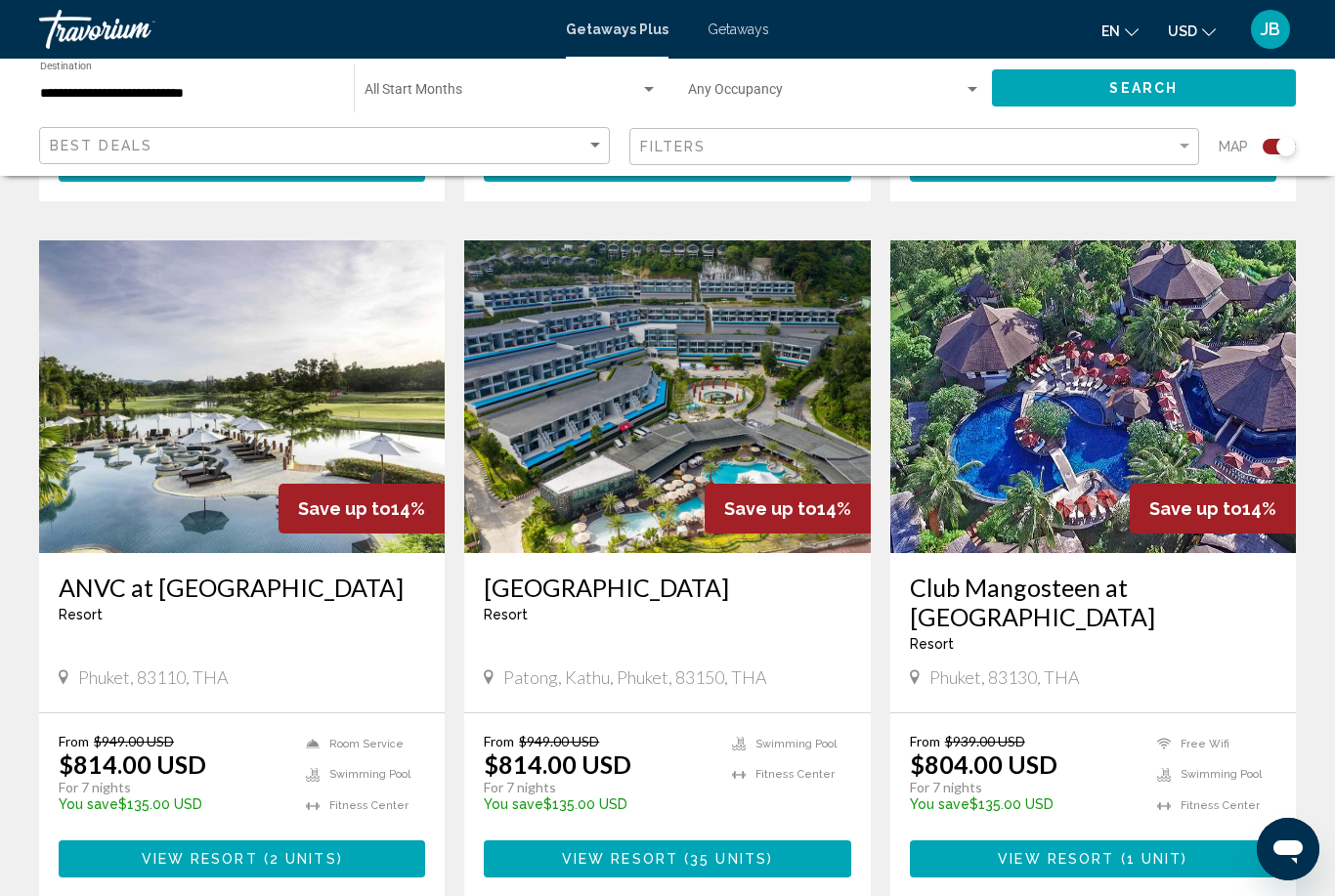
click at [987, 608] on h3 "Club Mangosteen at Mangosteen Resort & Ayurveda Spa" at bounding box center [1093, 602] width 366 height 59
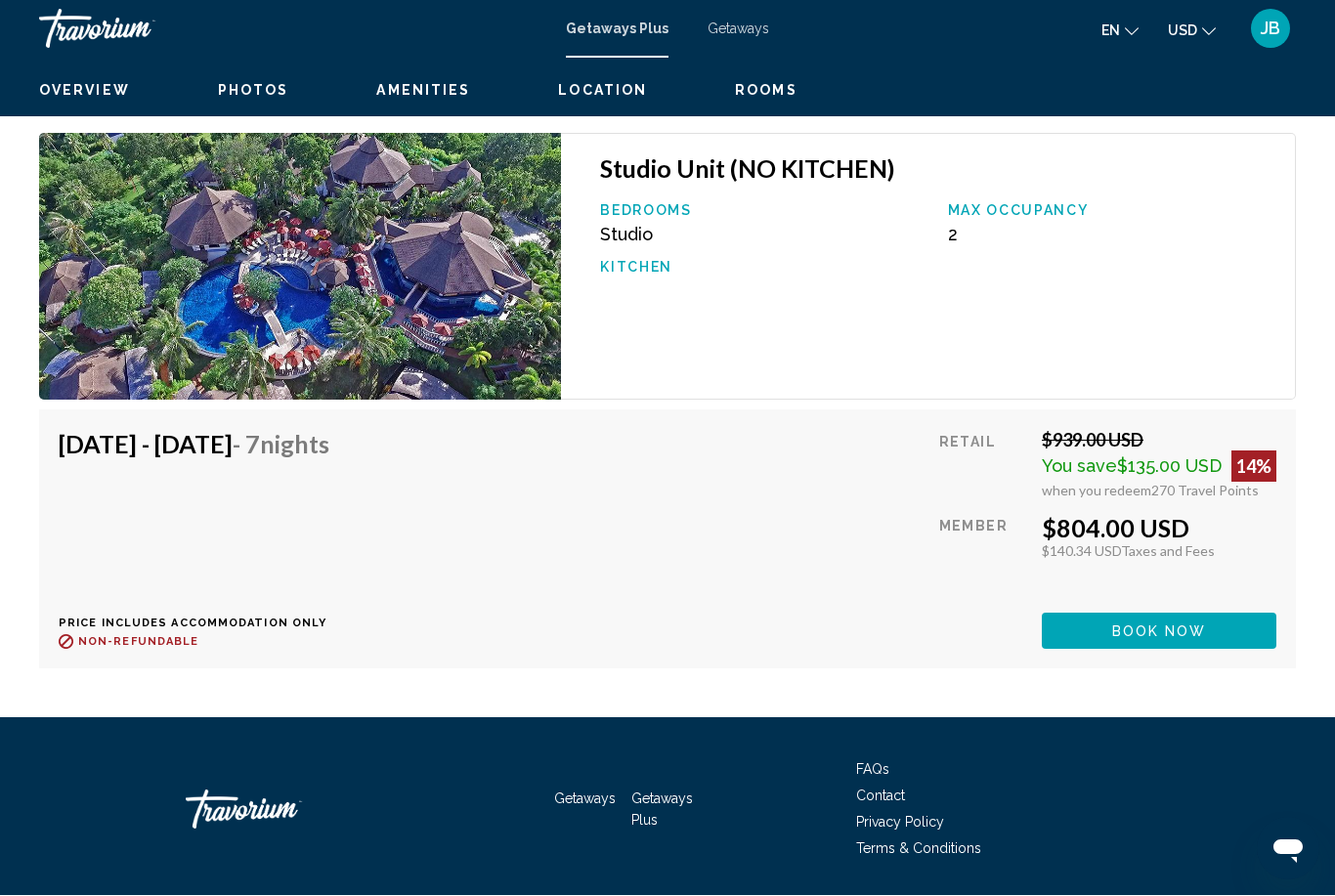
scroll to position [3467, 0]
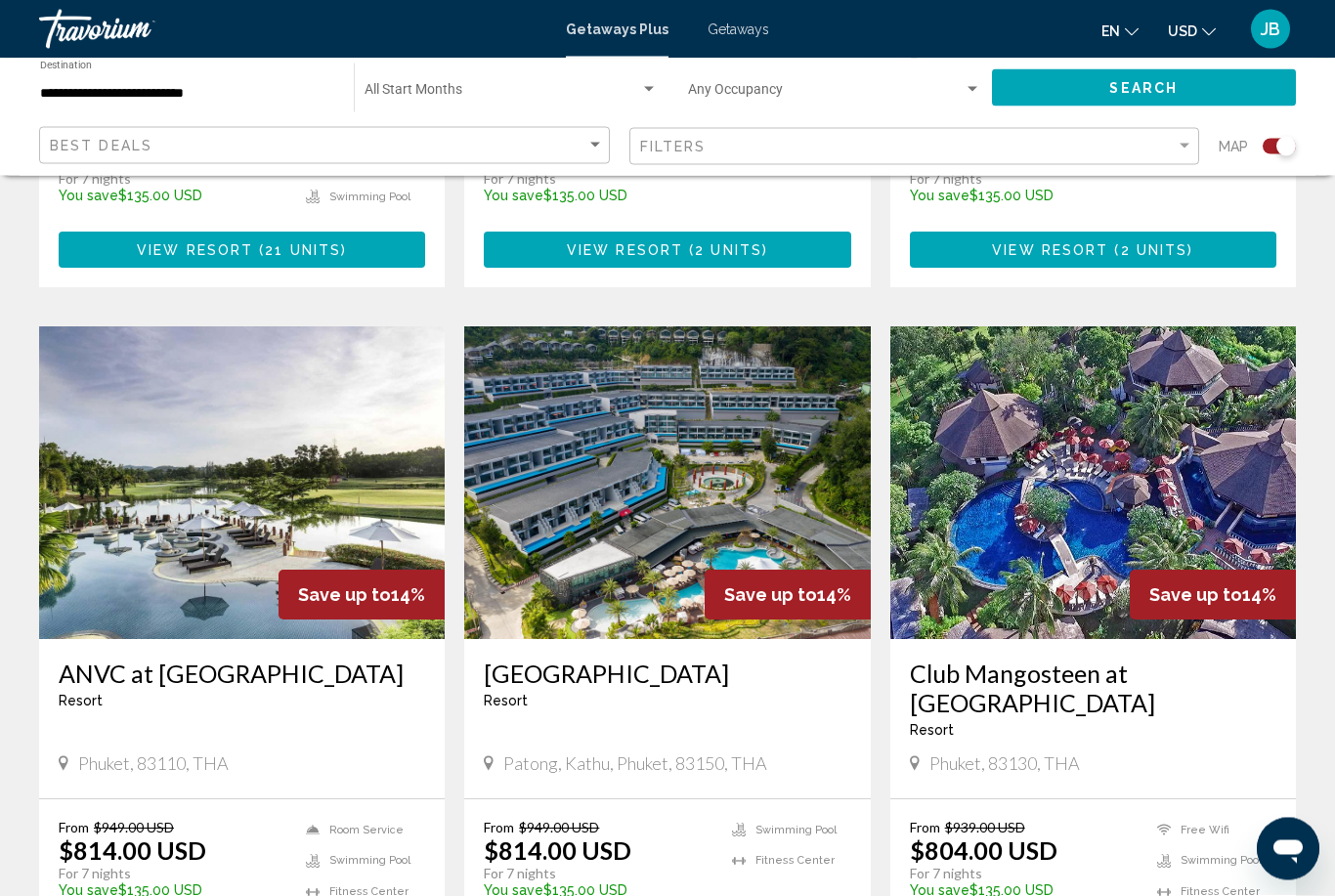
scroll to position [1233, 0]
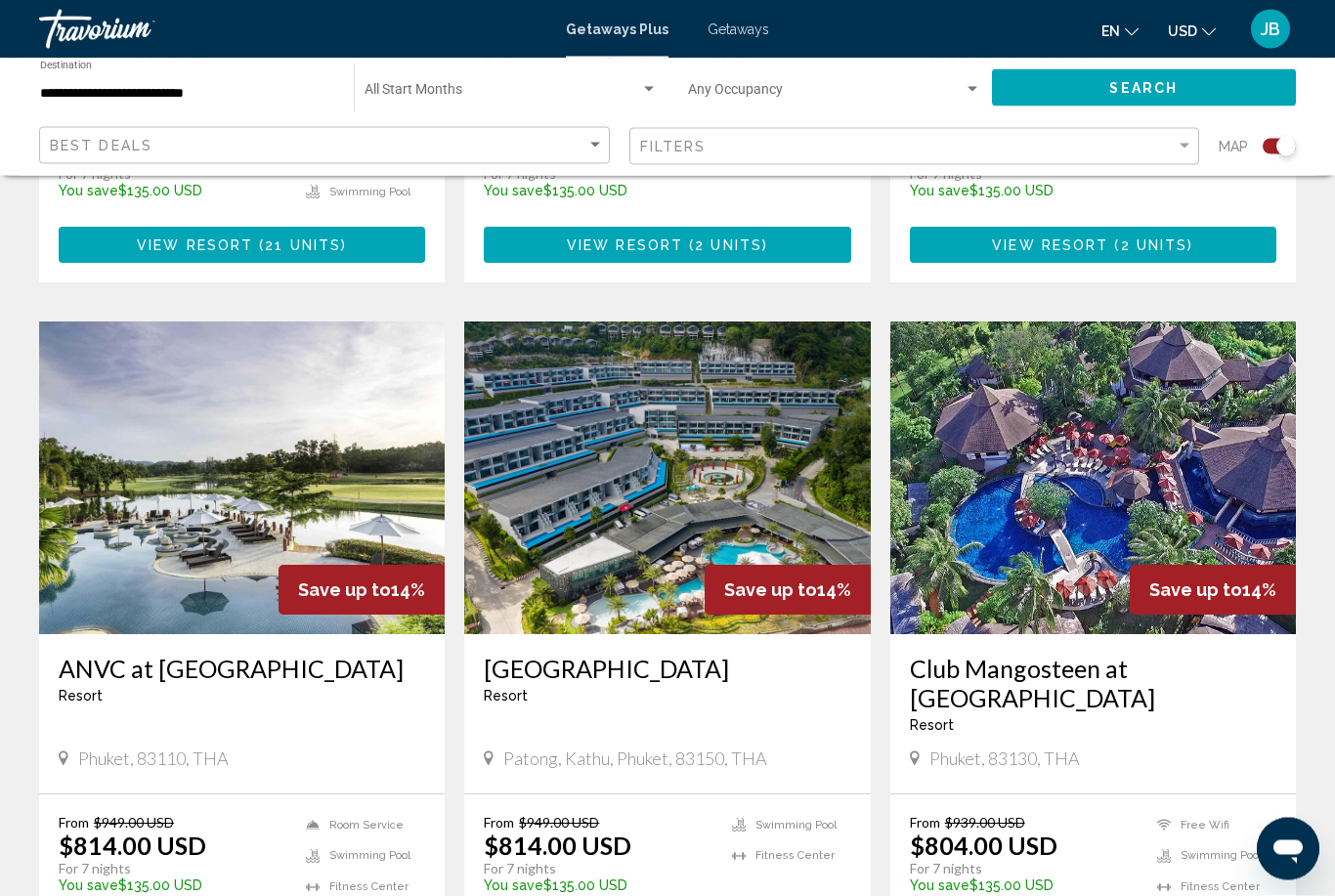
click at [89, 654] on h3 "ANVC at Homm Suites Laguna" at bounding box center [242, 669] width 366 height 30
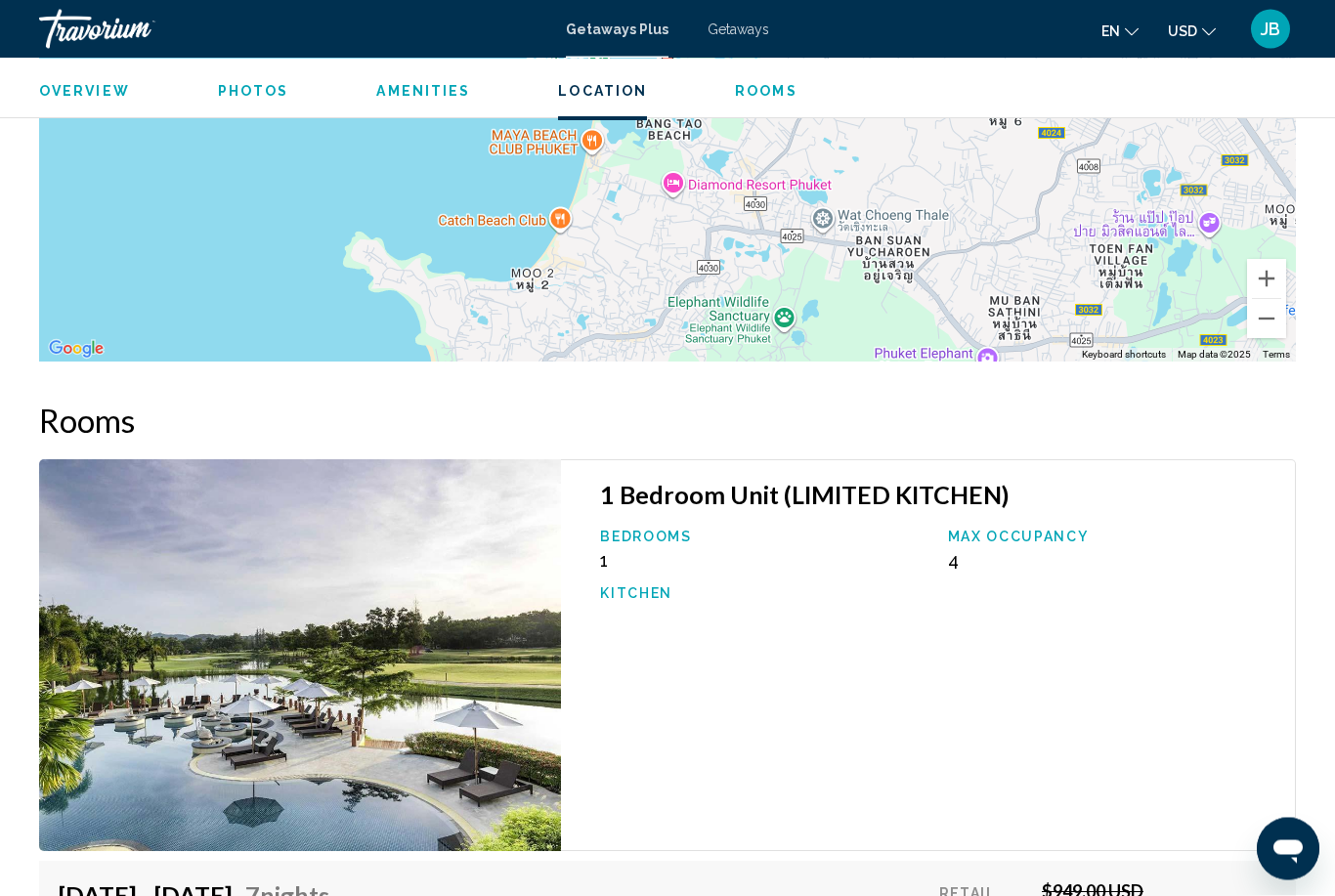
scroll to position [2922, 0]
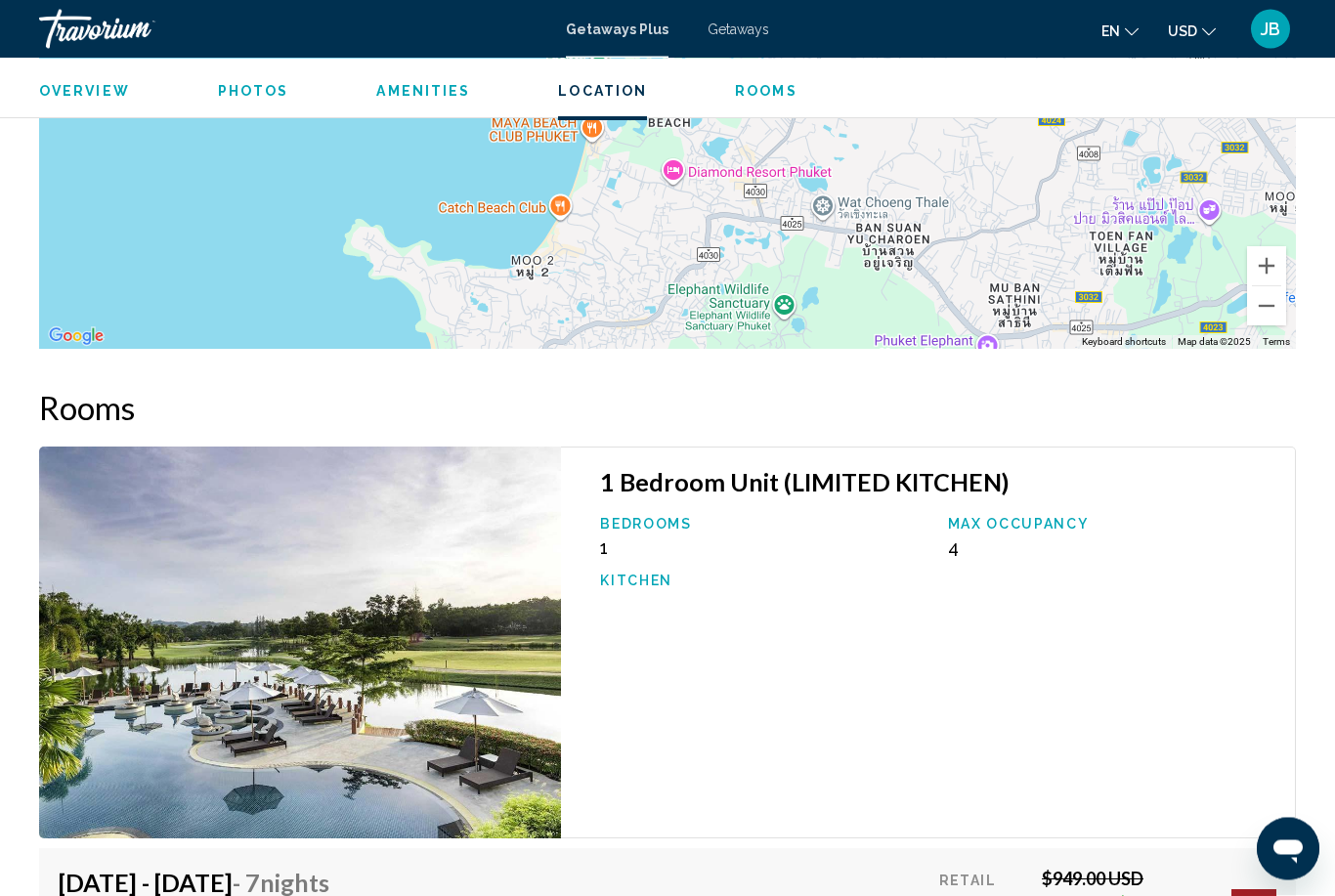
click at [131, 658] on img "Main content" at bounding box center [300, 643] width 521 height 391
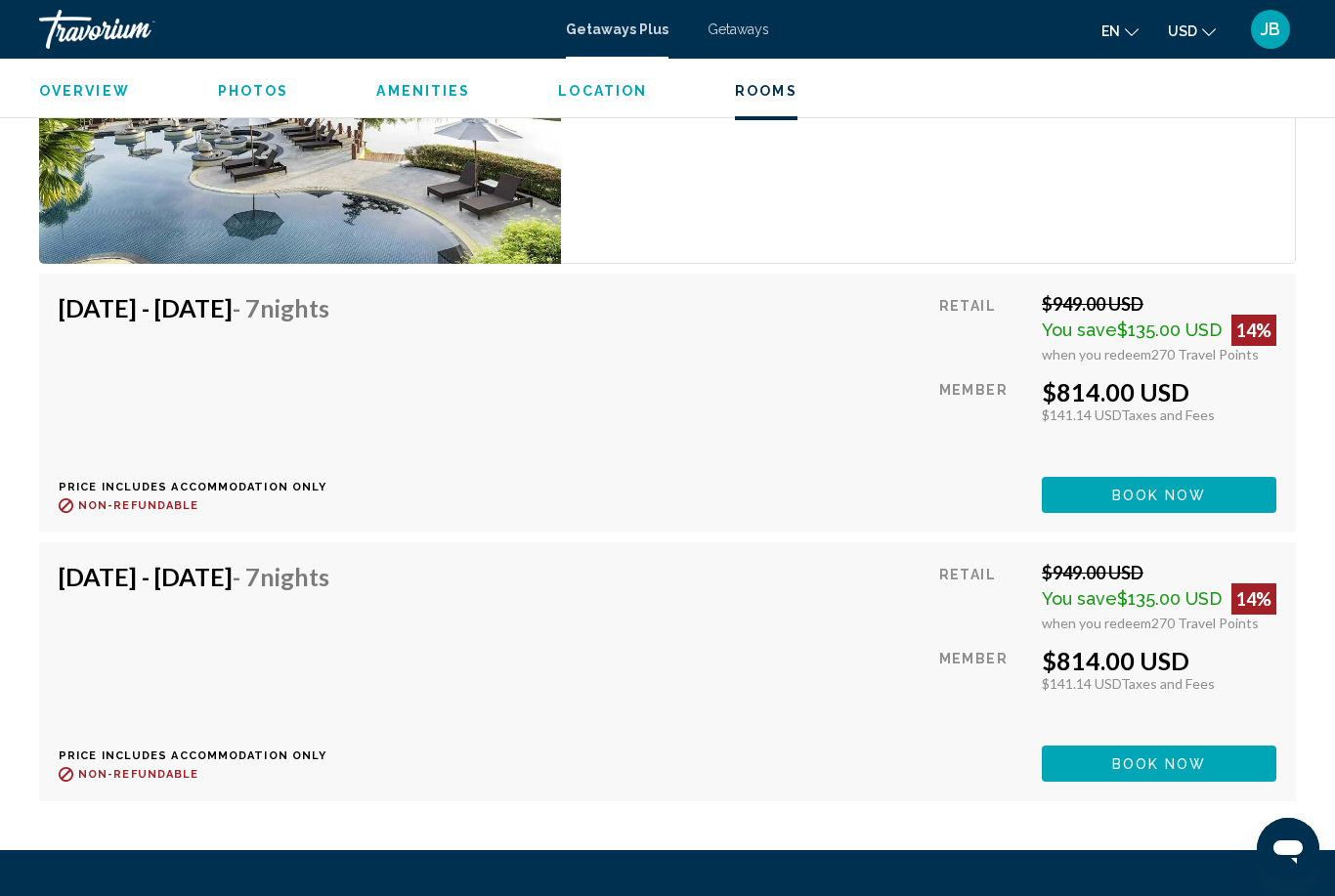
scroll to position [3602, 0]
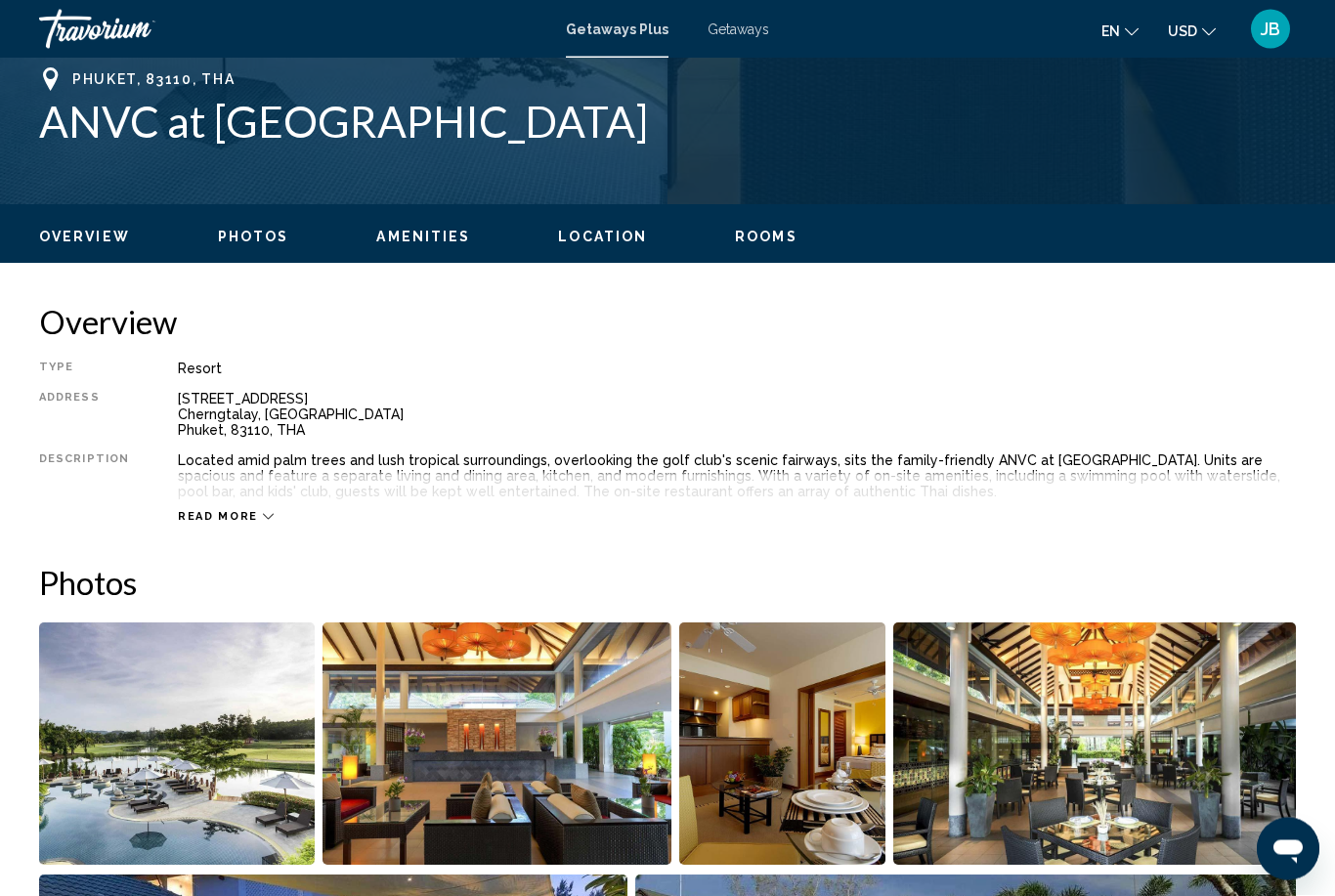
click at [216, 510] on span "Read more" at bounding box center [217, 516] width 80 height 13
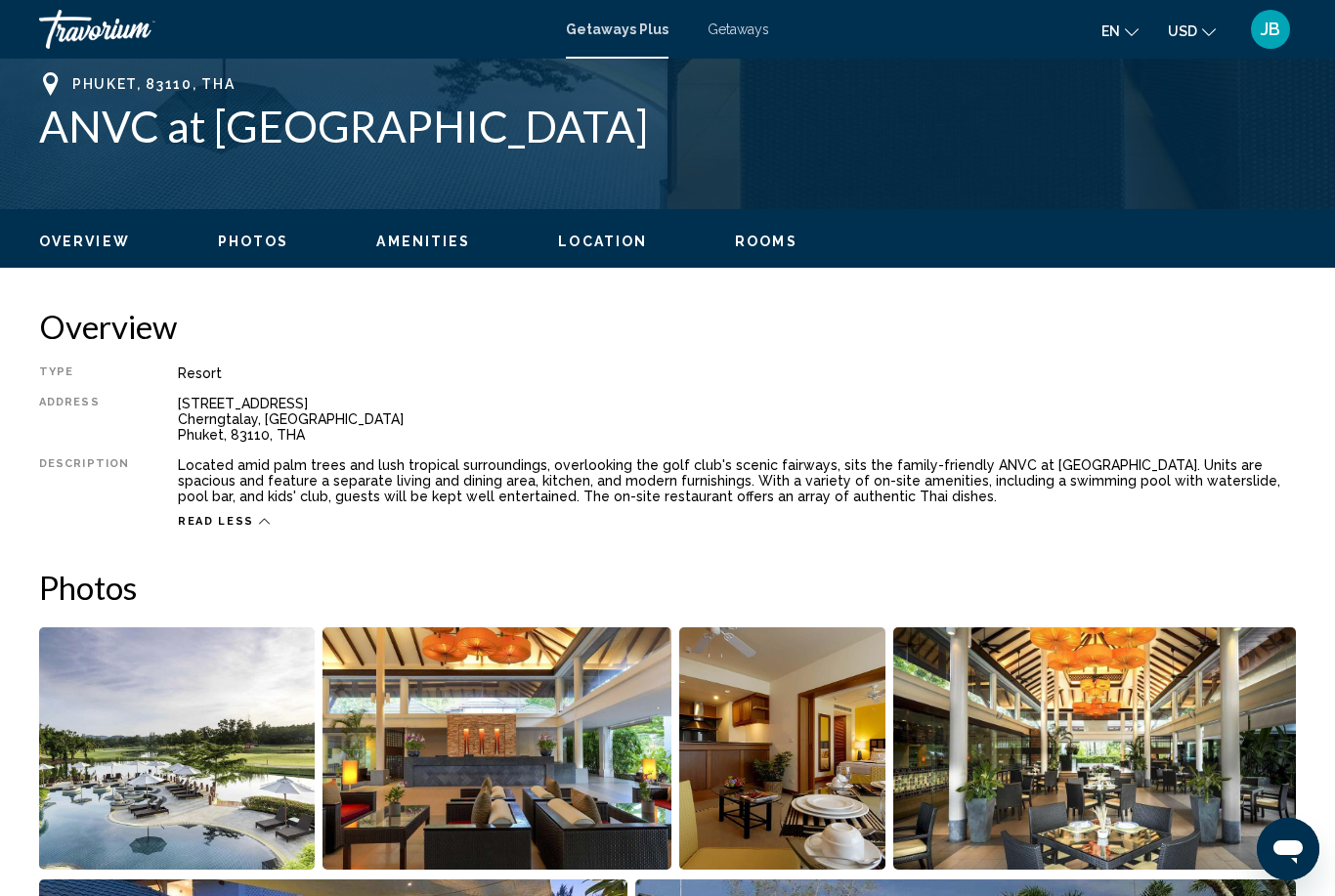
scroll to position [777, 0]
click at [597, 265] on div "Overview Photos Amenities Location Rooms Search" at bounding box center [667, 241] width 1335 height 61
click at [588, 229] on ul "Overview Photos Amenities Location Rooms Search" at bounding box center [667, 240] width 1256 height 22
click at [595, 239] on span "Location" at bounding box center [602, 242] width 89 height 16
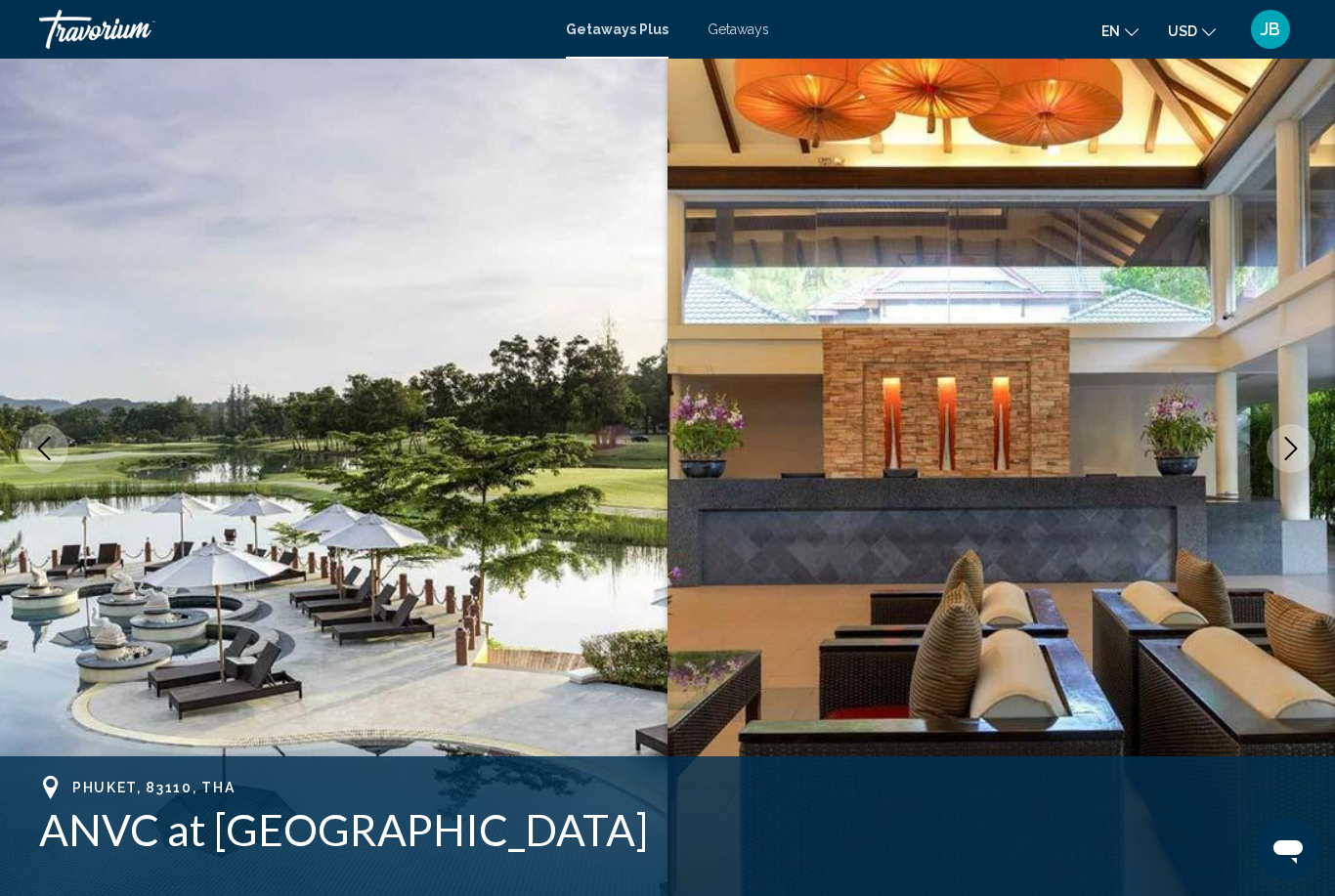
scroll to position [0, 0]
